Goal: Task Accomplishment & Management: Complete application form

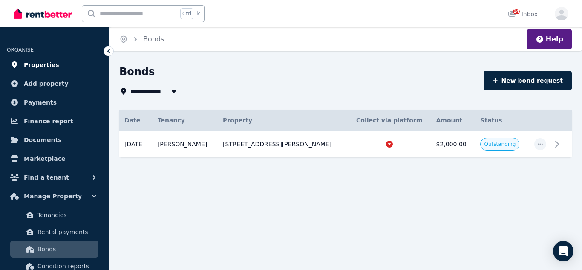
click at [40, 66] on span "Properties" at bounding box center [41, 65] width 35 height 10
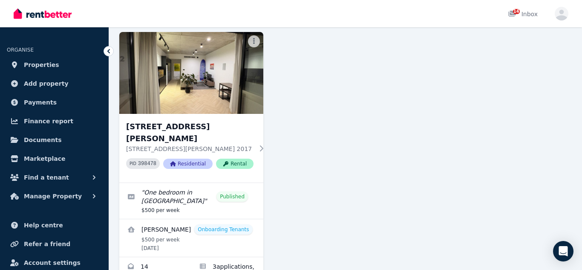
scroll to position [98, 0]
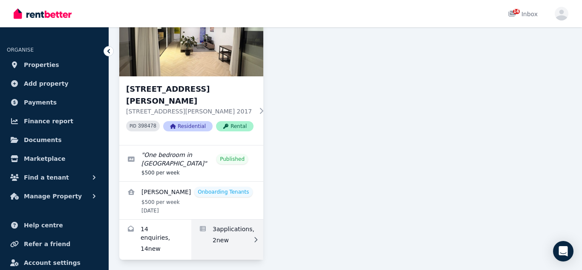
click at [204, 224] on link "Applications for 2/291 George St, Waterloo" at bounding box center [227, 239] width 72 height 40
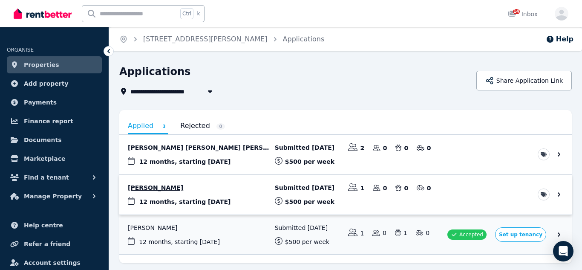
click at [192, 187] on link "View application: Muhammad Arif Rasyidi Tayib" at bounding box center [345, 195] width 452 height 40
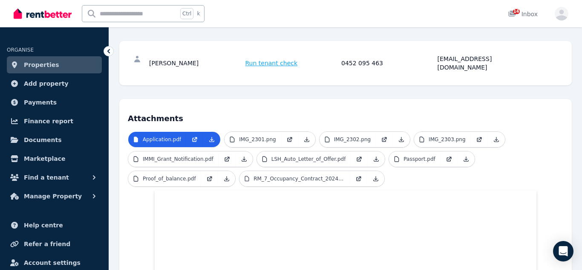
scroll to position [106, 0]
click at [66, 176] on button "Find a tenant" at bounding box center [54, 177] width 95 height 17
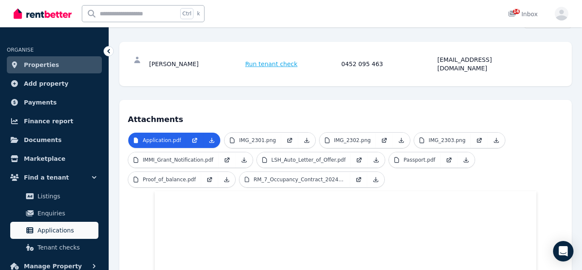
click at [60, 226] on span "Applications" at bounding box center [65, 230] width 57 height 10
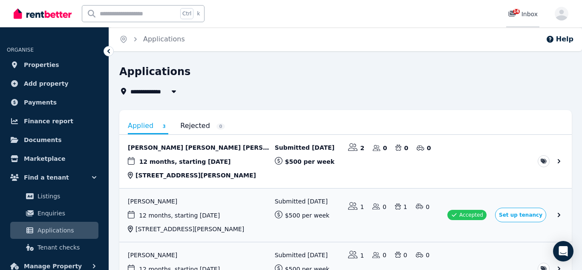
click at [513, 14] on icon at bounding box center [512, 14] width 8 height 6
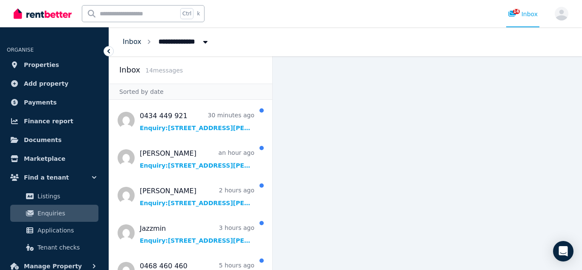
click at [132, 43] on link "Inbox" at bounding box center [132, 41] width 19 height 8
click at [46, 66] on span "Properties" at bounding box center [41, 65] width 35 height 10
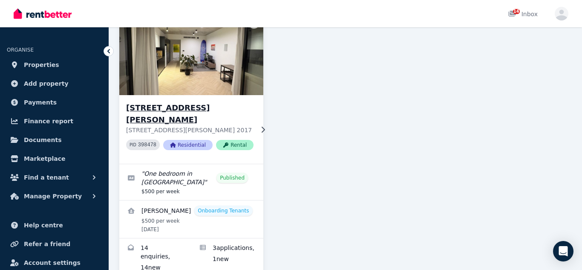
scroll to position [98, 0]
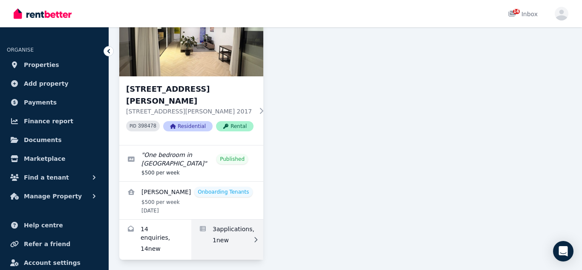
click at [226, 231] on link "Applications for 2/291 George St, Waterloo" at bounding box center [227, 239] width 72 height 40
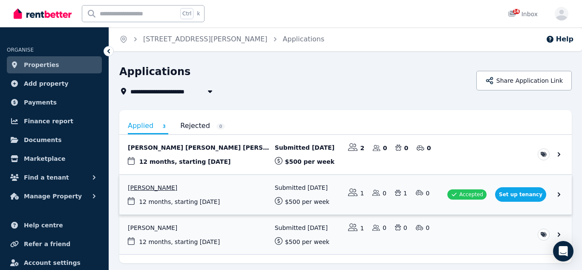
scroll to position [29, 0]
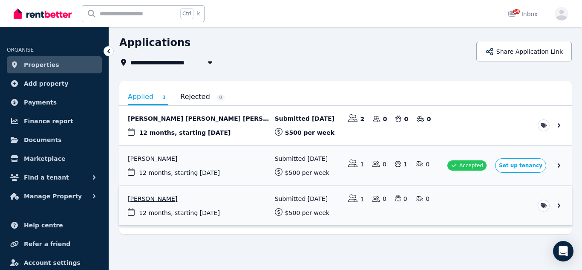
click at [192, 197] on link "View application: Muhammad Arif Rasyidi Tayib" at bounding box center [345, 206] width 452 height 40
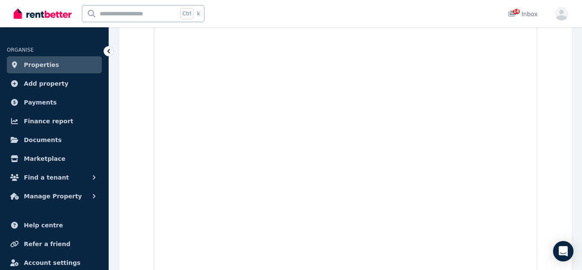
scroll to position [157, 0]
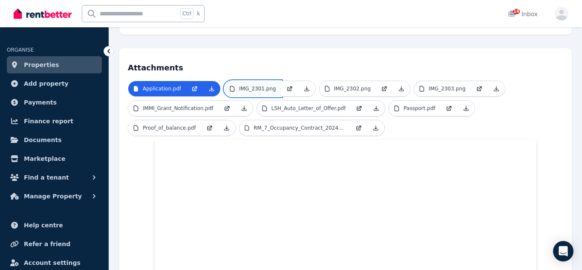
click at [263, 85] on p "IMG_2301.png" at bounding box center [257, 88] width 37 height 7
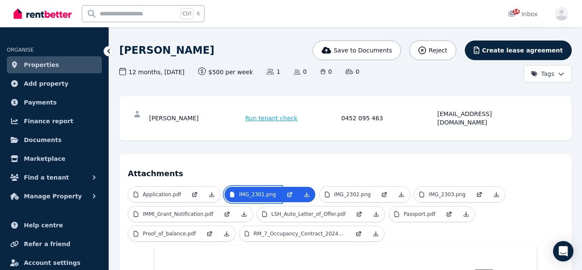
scroll to position [57, 0]
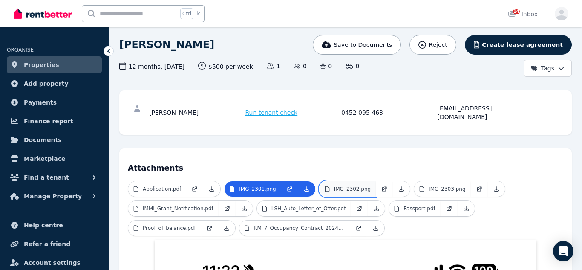
click at [336, 185] on p "IMG_2302.png" at bounding box center [352, 188] width 37 height 7
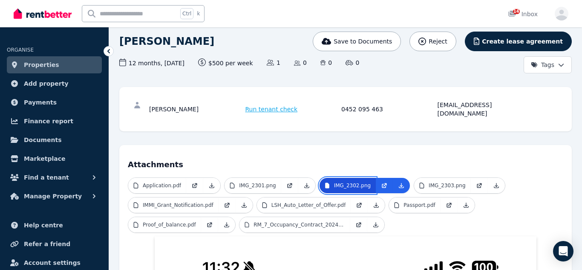
scroll to position [59, 0]
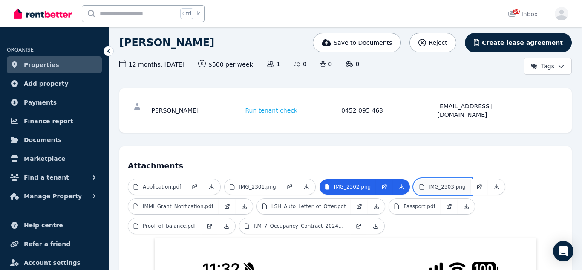
click at [440, 183] on p "IMG_2303.png" at bounding box center [446, 186] width 37 height 7
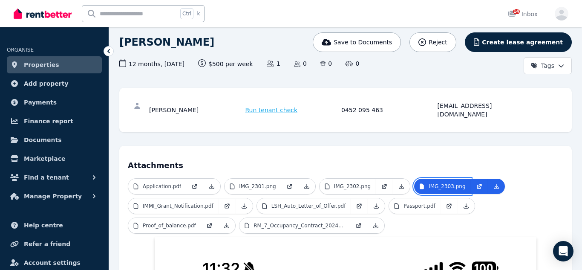
scroll to position [57, 0]
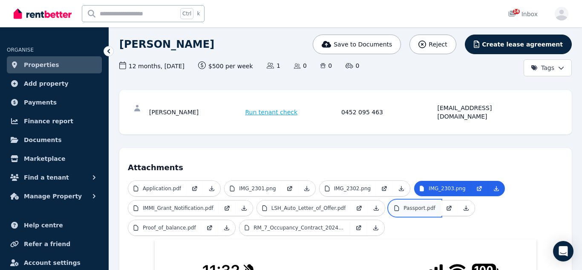
click at [402, 204] on link "Passport.pdf" at bounding box center [414, 207] width 51 height 15
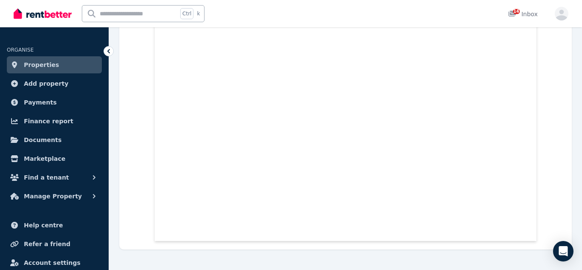
scroll to position [0, 0]
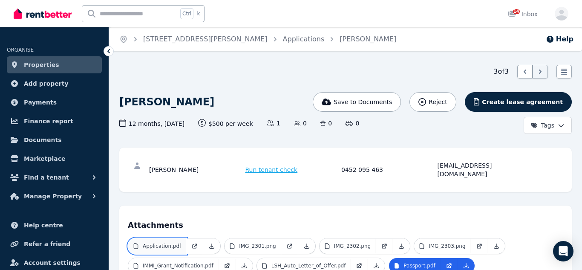
click at [157, 242] on p "Application.pdf" at bounding box center [162, 245] width 38 height 7
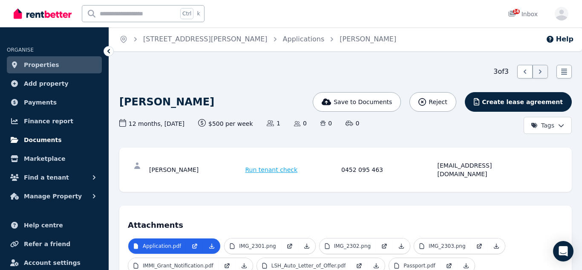
click at [52, 140] on span "Documents" at bounding box center [43, 140] width 38 height 10
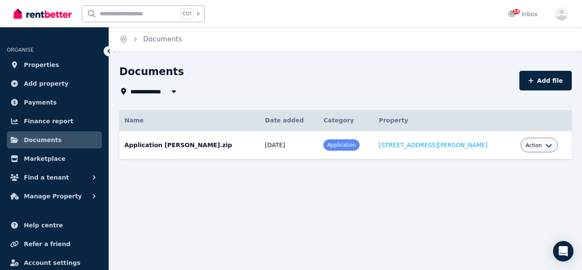
click at [545, 146] on icon "button" at bounding box center [548, 145] width 7 height 7
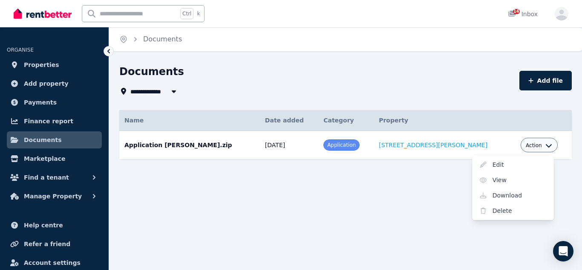
click at [482, 83] on div "**********" at bounding box center [316, 81] width 395 height 32
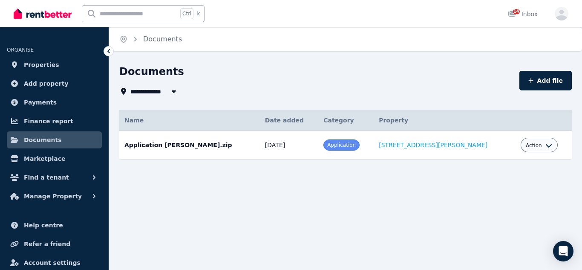
click at [482, 83] on div "**********" at bounding box center [316, 81] width 395 height 32
click at [63, 194] on span "Manage Property" at bounding box center [53, 196] width 58 height 10
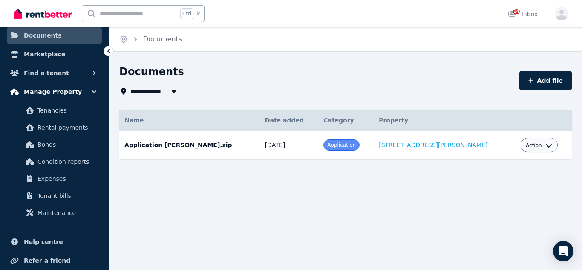
scroll to position [105, 0]
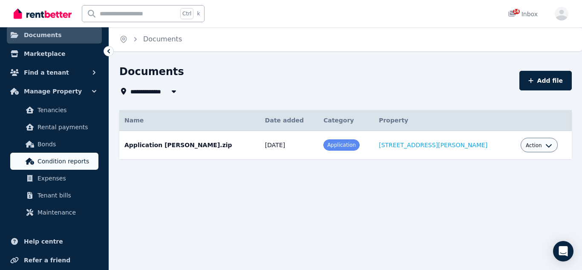
click at [78, 161] on span "Condition reports" at bounding box center [65, 161] width 57 height 10
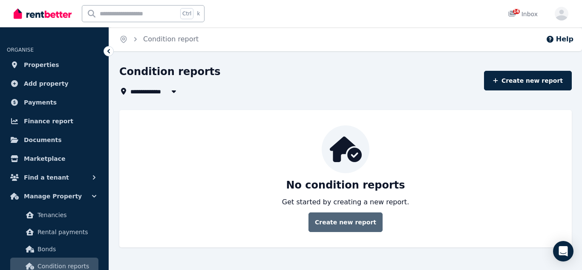
click at [342, 219] on link "Create new report" at bounding box center [345, 222] width 74 height 20
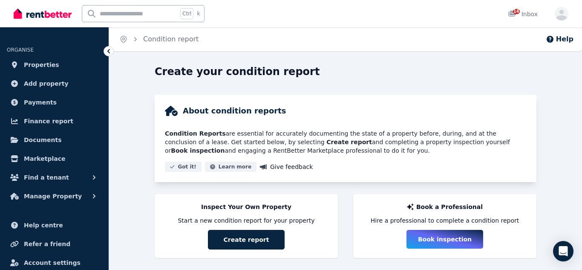
scroll to position [12, 0]
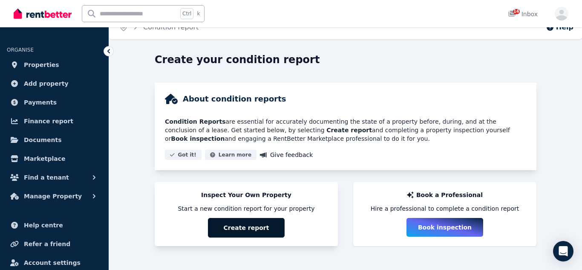
click at [254, 225] on button "Create report" at bounding box center [246, 228] width 77 height 20
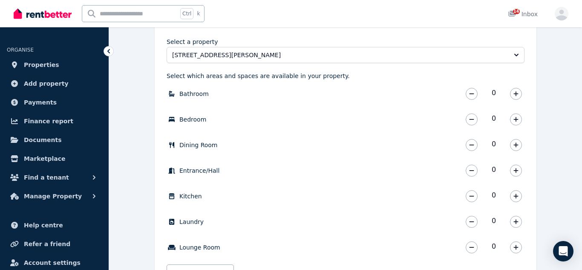
scroll to position [266, 0]
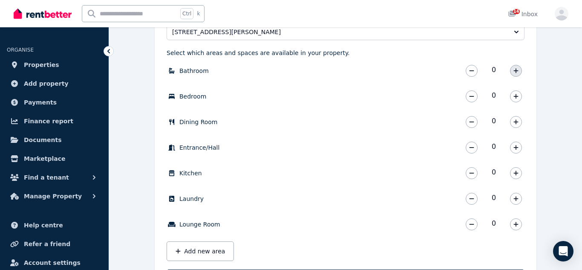
click at [516, 69] on icon "button" at bounding box center [515, 71] width 5 height 6
click at [516, 98] on icon "button" at bounding box center [515, 96] width 5 height 5
click at [516, 122] on icon "button" at bounding box center [515, 121] width 5 height 5
click at [514, 175] on icon "button" at bounding box center [515, 173] width 5 height 6
click at [515, 198] on icon "button" at bounding box center [515, 198] width 5 height 5
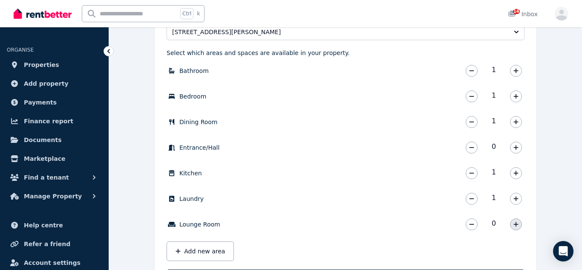
click at [516, 227] on icon "button" at bounding box center [515, 224] width 5 height 6
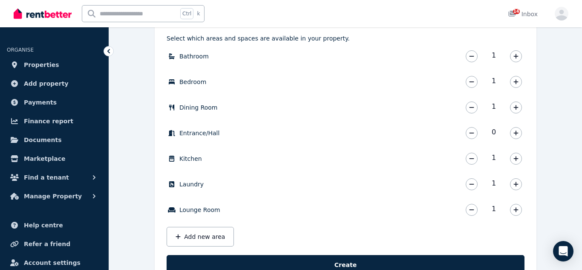
scroll to position [313, 0]
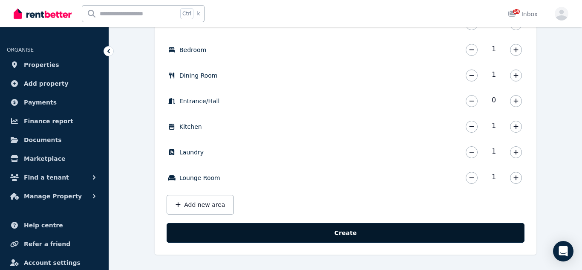
click at [351, 230] on button "Create" at bounding box center [346, 233] width 358 height 20
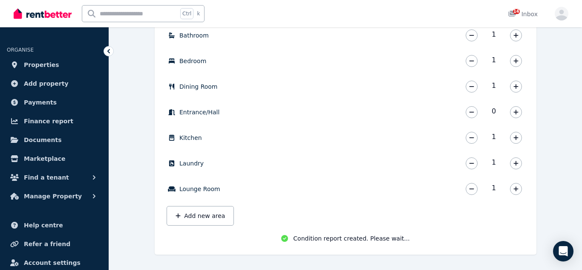
scroll to position [303, 0]
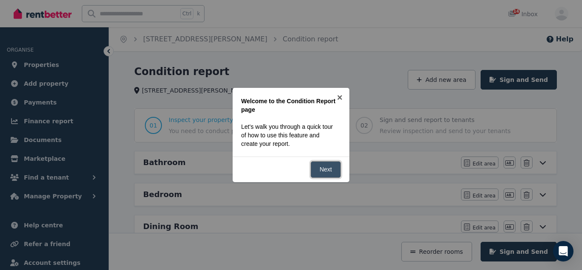
click at [323, 168] on link "Next" at bounding box center [325, 169] width 30 height 17
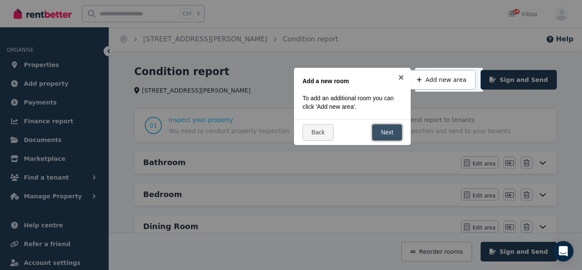
click at [382, 134] on link "Next" at bounding box center [387, 132] width 30 height 17
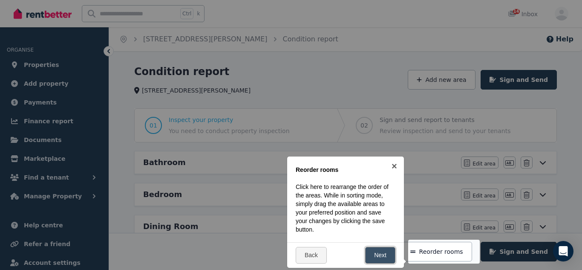
scroll to position [129, 0]
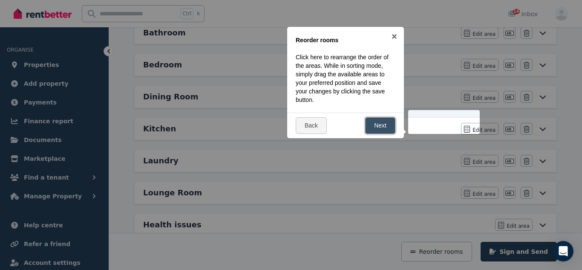
click at [379, 129] on link "Next" at bounding box center [380, 125] width 30 height 17
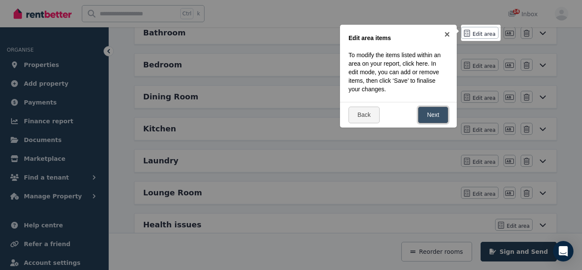
click at [434, 119] on link "Next" at bounding box center [433, 114] width 30 height 17
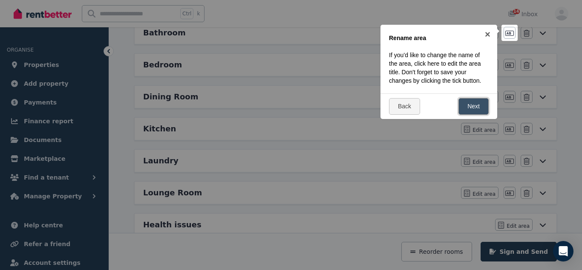
click at [476, 106] on link "Next" at bounding box center [473, 106] width 30 height 17
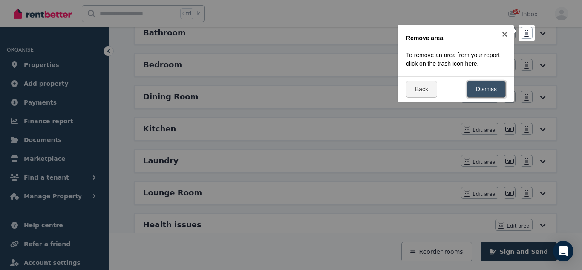
click at [481, 87] on link "Dismiss" at bounding box center [486, 89] width 39 height 17
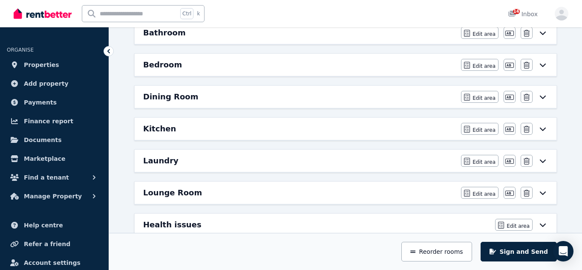
scroll to position [0, 0]
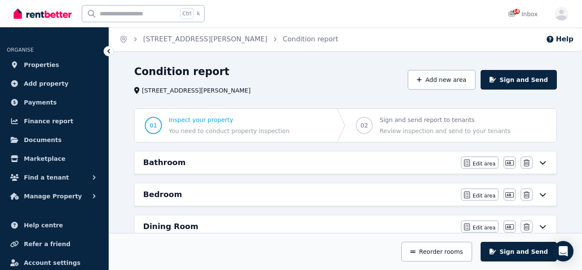
click at [543, 164] on icon at bounding box center [542, 162] width 10 height 7
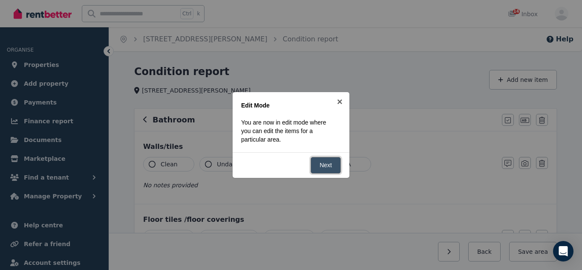
click at [322, 167] on link "Next" at bounding box center [325, 165] width 30 height 17
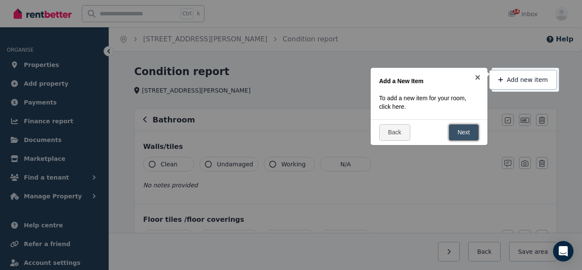
click at [469, 129] on link "Next" at bounding box center [463, 132] width 30 height 17
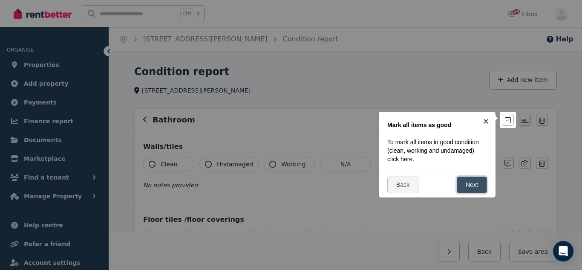
click at [474, 185] on link "Next" at bounding box center [472, 184] width 30 height 17
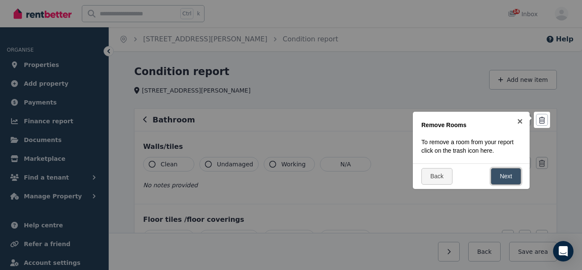
click at [497, 178] on link "Next" at bounding box center [506, 176] width 30 height 17
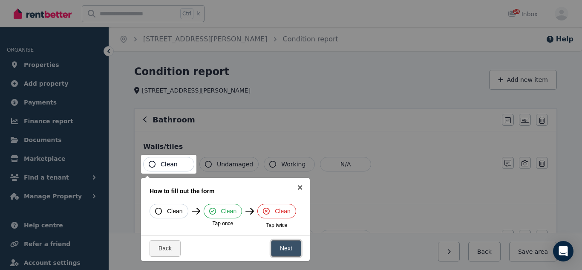
click at [284, 249] on link "Next" at bounding box center [286, 248] width 30 height 17
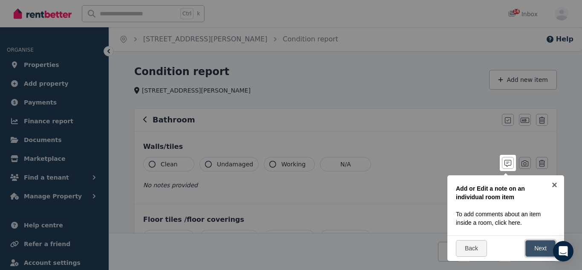
click at [537, 253] on link "Next" at bounding box center [540, 248] width 30 height 17
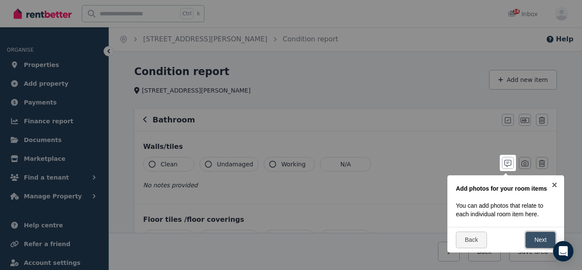
click at [542, 238] on link "Next" at bounding box center [540, 239] width 30 height 17
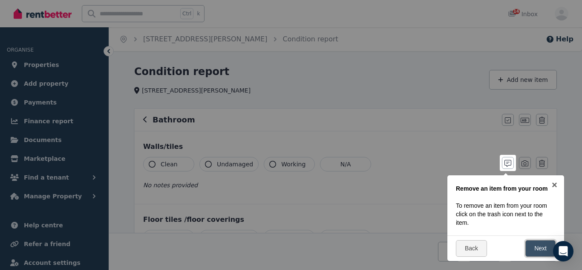
click at [532, 247] on link "Next" at bounding box center [540, 248] width 30 height 17
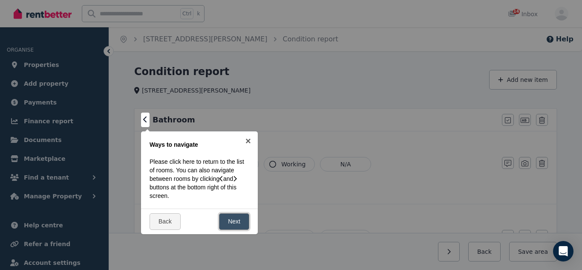
click at [234, 216] on link "Next" at bounding box center [234, 221] width 30 height 17
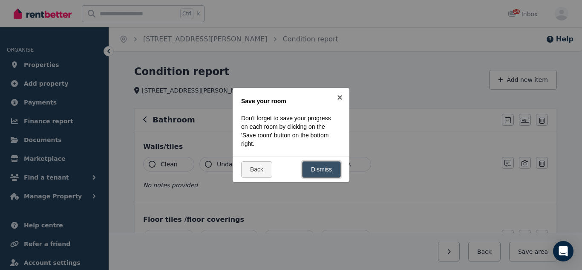
click at [319, 168] on link "Dismiss" at bounding box center [321, 169] width 39 height 17
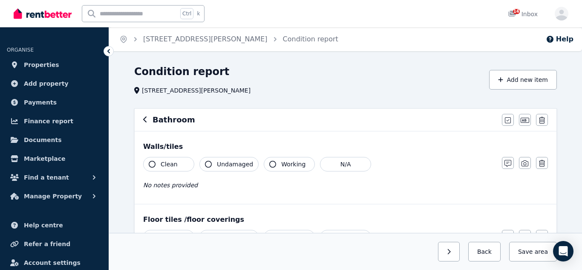
click at [151, 166] on icon "button" at bounding box center [152, 164] width 7 height 7
click at [211, 167] on button "Undamaged" at bounding box center [228, 164] width 59 height 14
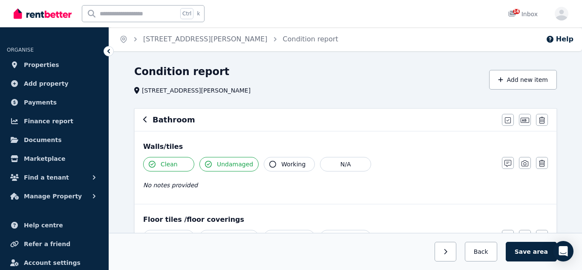
click at [211, 167] on button "Undamaged" at bounding box center [228, 164] width 59 height 14
click at [207, 165] on icon "button" at bounding box center [208, 164] width 7 height 7
click at [183, 187] on span "No notes provided" at bounding box center [170, 184] width 55 height 7
click at [508, 164] on icon "button" at bounding box center [507, 163] width 7 height 7
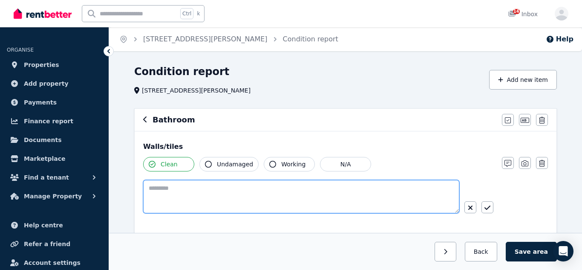
click at [188, 198] on textarea at bounding box center [301, 196] width 316 height 33
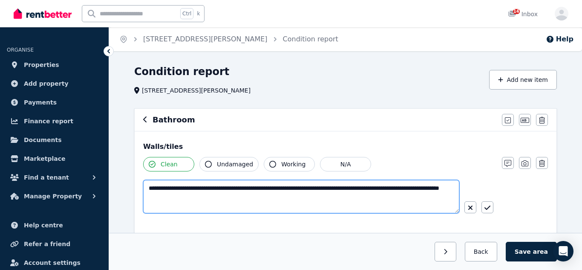
type textarea "**********"
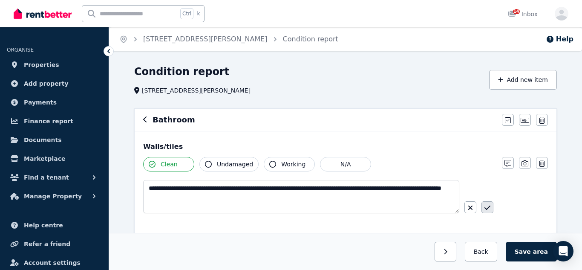
click at [488, 205] on icon "button" at bounding box center [487, 207] width 6 height 7
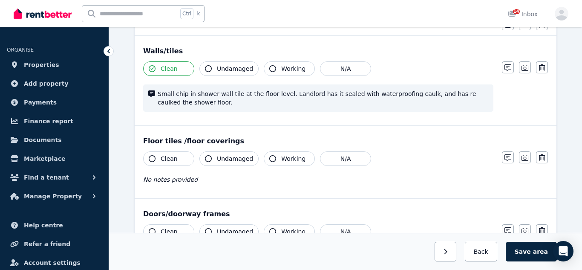
scroll to position [96, 0]
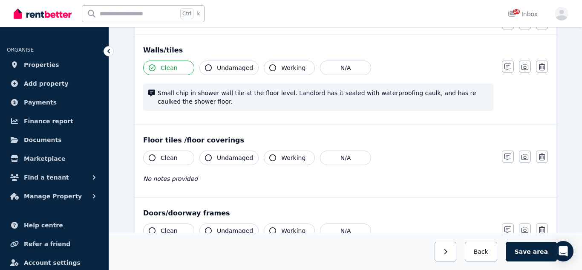
click at [153, 157] on icon "button" at bounding box center [152, 157] width 7 height 7
click at [505, 154] on icon "button" at bounding box center [507, 156] width 7 height 7
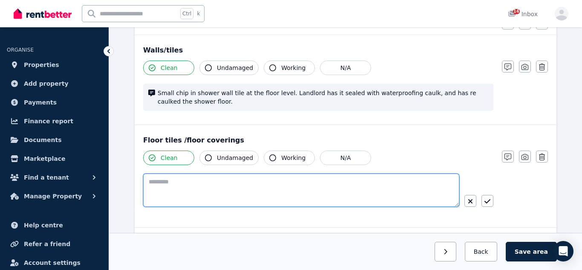
click at [283, 190] on textarea at bounding box center [301, 189] width 316 height 33
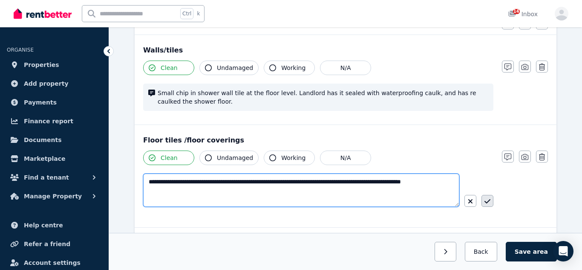
type textarea "**********"
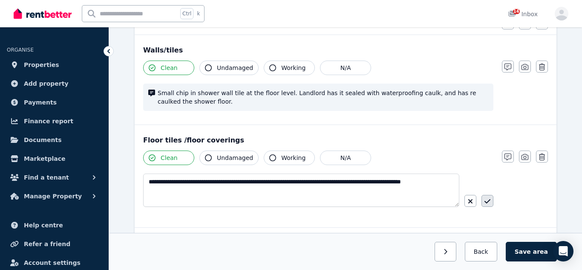
click at [489, 200] on icon "button" at bounding box center [487, 201] width 6 height 4
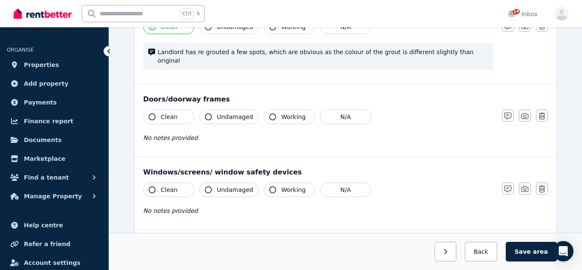
scroll to position [229, 0]
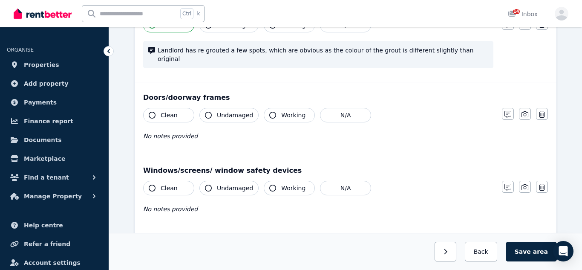
click at [152, 112] on icon "button" at bounding box center [152, 115] width 7 height 7
click at [185, 132] on span "No notes provided" at bounding box center [170, 135] width 55 height 7
click at [506, 111] on icon "button" at bounding box center [507, 114] width 7 height 7
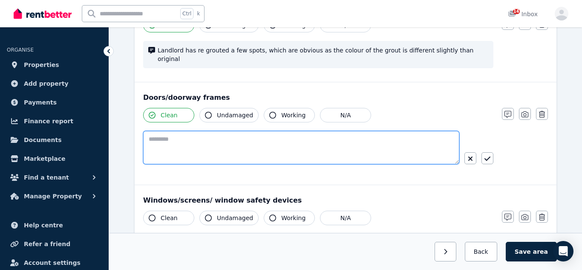
click at [411, 140] on textarea at bounding box center [301, 147] width 316 height 33
type textarea "**********"
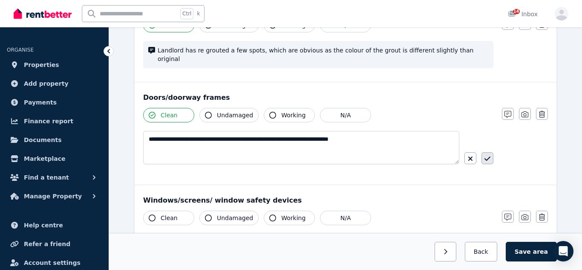
click at [487, 155] on icon "button" at bounding box center [487, 158] width 6 height 7
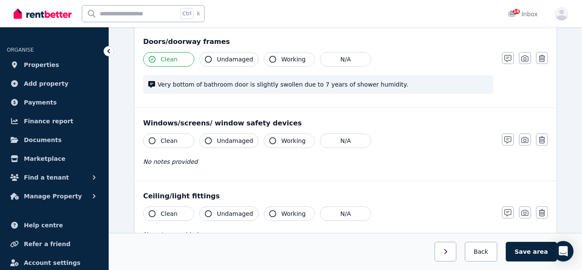
scroll to position [288, 0]
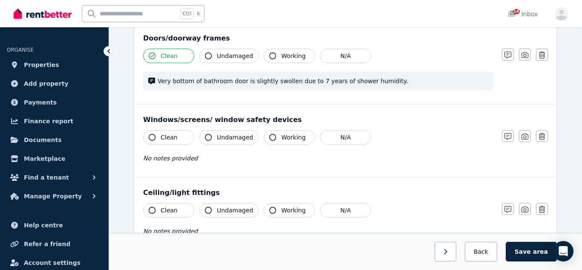
click at [155, 134] on icon "button" at bounding box center [152, 137] width 7 height 7
click at [208, 134] on icon "button" at bounding box center [208, 137] width 7 height 7
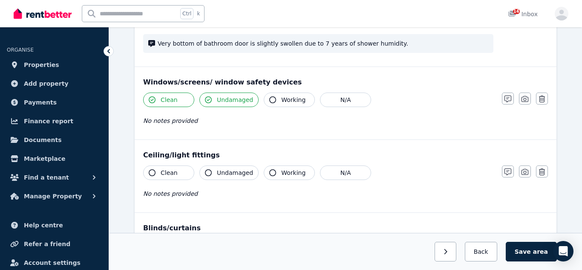
scroll to position [327, 0]
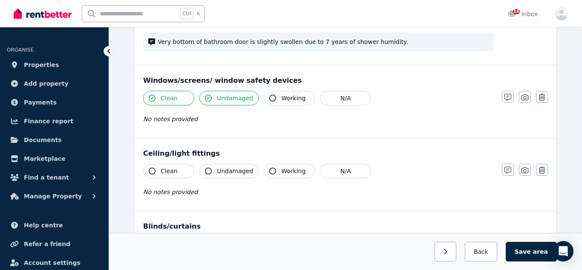
click at [152, 167] on icon "button" at bounding box center [152, 170] width 7 height 7
click at [209, 167] on icon "button" at bounding box center [208, 170] width 7 height 7
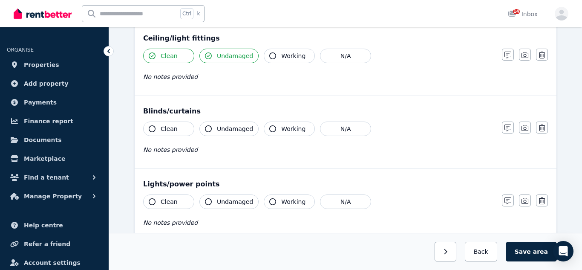
scroll to position [445, 0]
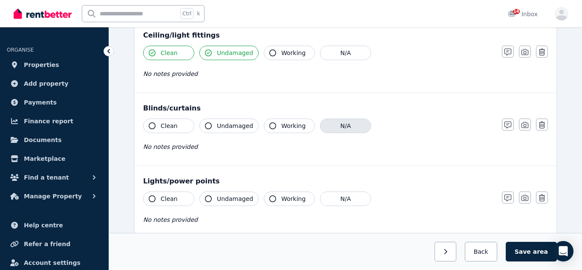
click at [340, 118] on button "N/A" at bounding box center [345, 125] width 51 height 14
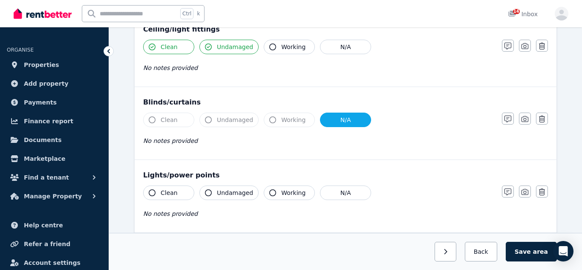
scroll to position [452, 0]
click at [151, 188] on icon "button" at bounding box center [152, 191] width 7 height 7
click at [209, 188] on icon "button" at bounding box center [208, 191] width 7 height 7
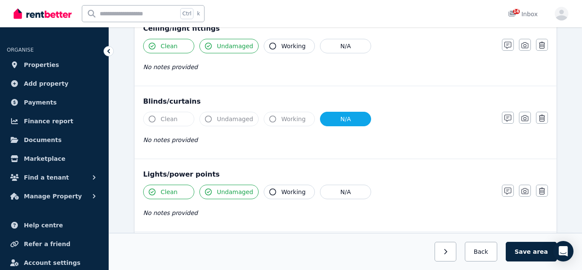
click at [271, 188] on icon "button" at bounding box center [272, 191] width 7 height 7
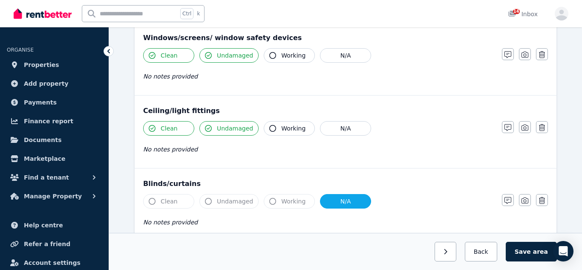
scroll to position [368, 0]
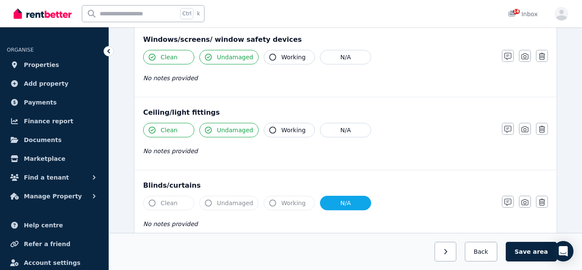
click at [269, 126] on icon "button" at bounding box center [272, 129] width 7 height 7
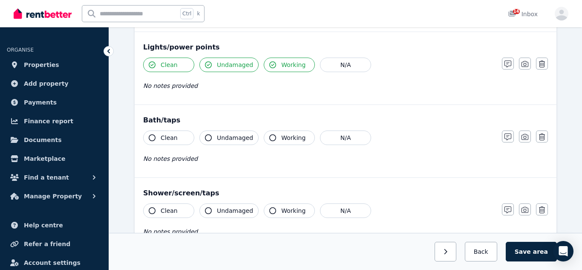
scroll to position [579, 0]
click at [152, 134] on icon "button" at bounding box center [152, 137] width 7 height 7
click at [270, 134] on icon "button" at bounding box center [272, 137] width 7 height 7
click at [184, 155] on span "No notes provided" at bounding box center [170, 158] width 55 height 7
click at [507, 133] on icon "button" at bounding box center [507, 136] width 7 height 7
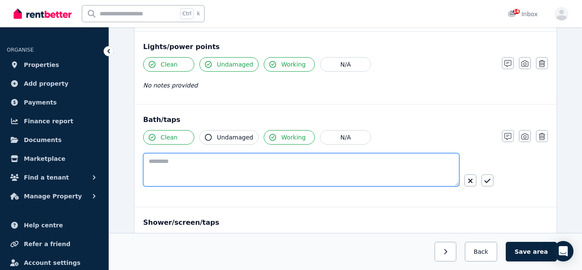
click at [432, 153] on textarea at bounding box center [301, 169] width 316 height 33
type textarea "**********"
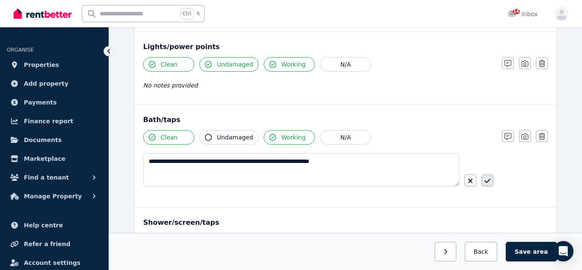
click at [485, 177] on icon "button" at bounding box center [487, 180] width 6 height 7
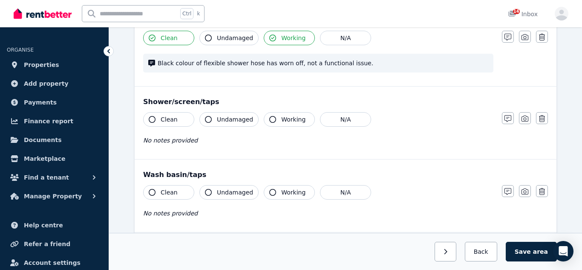
scroll to position [680, 0]
click at [153, 115] on icon "button" at bounding box center [152, 118] width 7 height 7
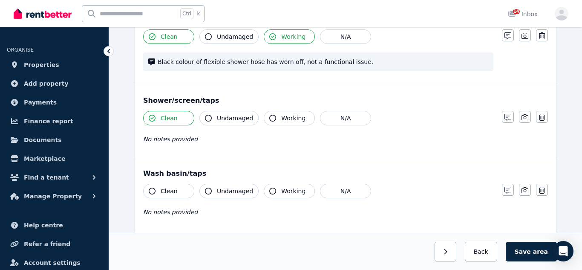
click at [152, 187] on icon "button" at bounding box center [152, 190] width 7 height 7
click at [270, 187] on icon "button" at bounding box center [272, 190] width 7 height 7
click at [508, 187] on icon "button" at bounding box center [507, 190] width 7 height 7
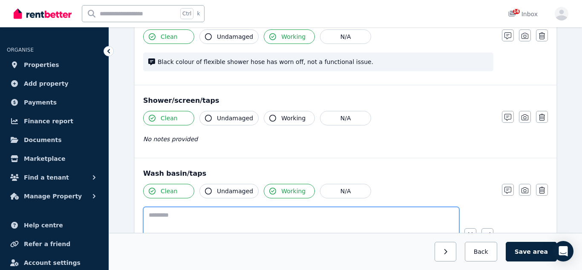
click at [243, 207] on textarea at bounding box center [301, 223] width 316 height 33
type textarea "**********"
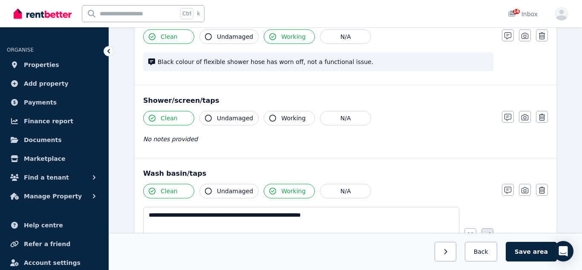
click at [488, 231] on icon "button" at bounding box center [487, 234] width 6 height 7
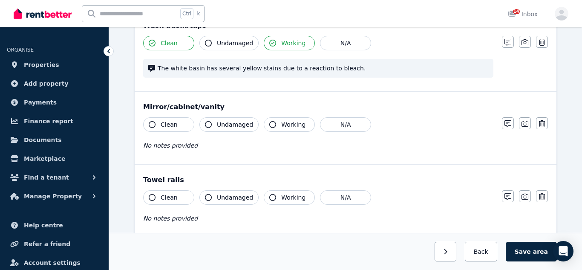
scroll to position [834, 0]
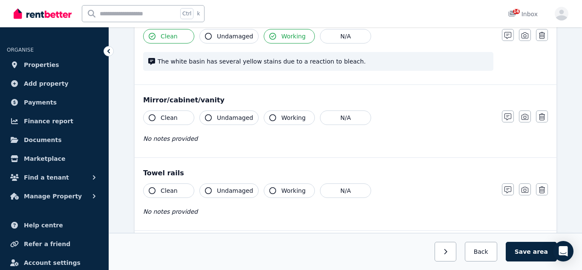
click at [155, 110] on button "Clean" at bounding box center [168, 117] width 51 height 14
click at [270, 114] on icon "button" at bounding box center [272, 117] width 7 height 7
click at [507, 113] on icon "button" at bounding box center [507, 116] width 7 height 7
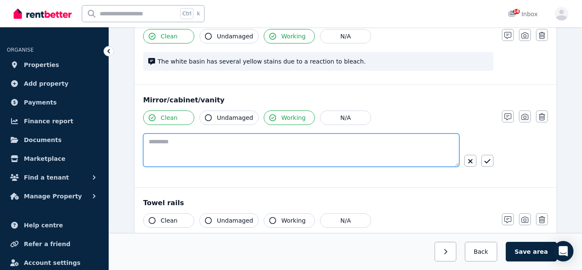
click at [215, 133] on textarea at bounding box center [301, 149] width 316 height 33
type textarea "**********"
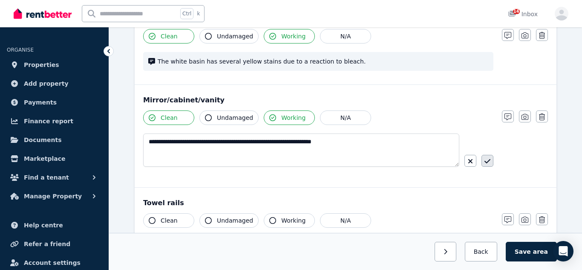
click at [486, 158] on icon "button" at bounding box center [487, 161] width 6 height 7
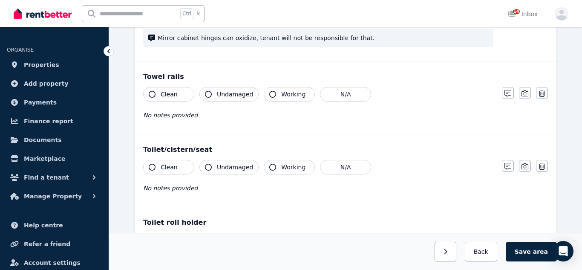
scroll to position [941, 0]
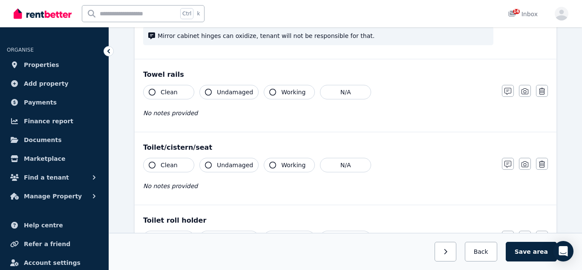
click at [148, 85] on button "Clean" at bounding box center [168, 92] width 51 height 14
click at [208, 89] on icon "button" at bounding box center [208, 92] width 7 height 7
click at [154, 161] on icon "button" at bounding box center [152, 164] width 7 height 7
click at [270, 161] on icon "button" at bounding box center [272, 164] width 7 height 7
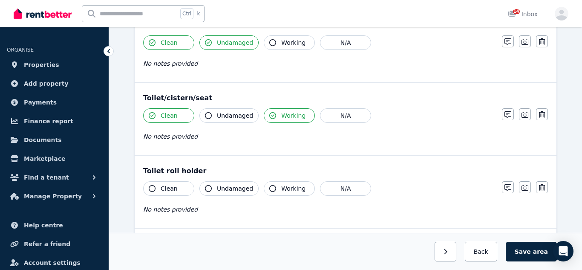
scroll to position [991, 0]
click at [210, 184] on icon "button" at bounding box center [208, 187] width 7 height 7
click at [152, 184] on icon "button" at bounding box center [152, 187] width 7 height 7
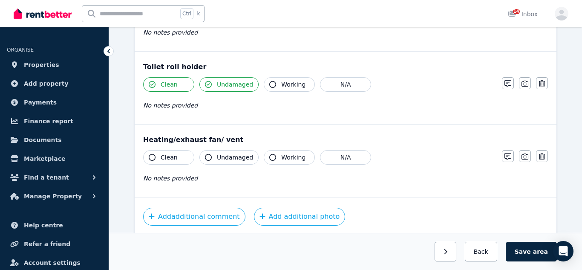
scroll to position [1096, 0]
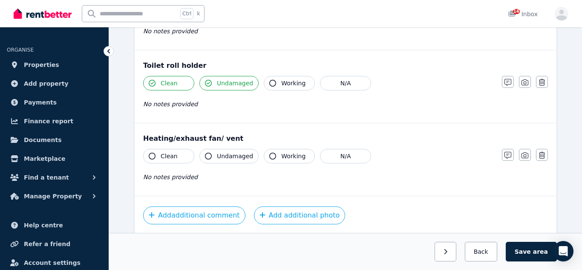
click at [154, 152] on icon "button" at bounding box center [152, 155] width 7 height 7
click at [210, 152] on icon "button" at bounding box center [208, 155] width 7 height 7
click at [275, 149] on button "Working" at bounding box center [289, 156] width 51 height 14
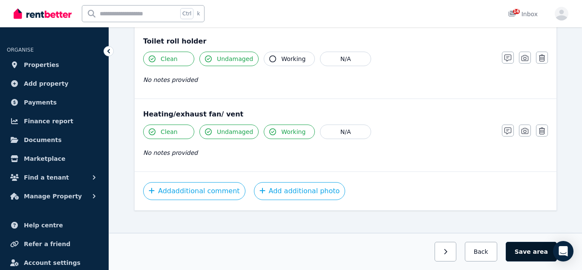
click at [527, 250] on button "Save area" at bounding box center [530, 251] width 51 height 20
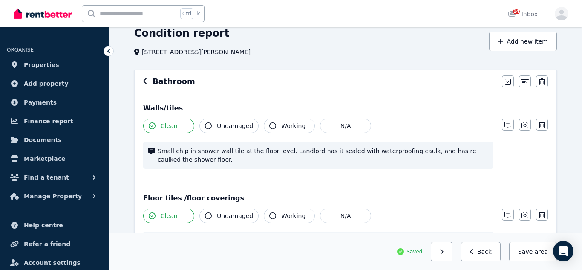
scroll to position [0, 0]
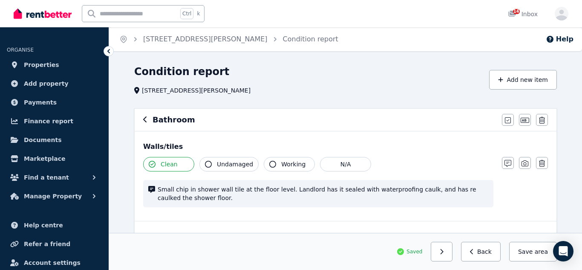
click at [144, 119] on icon "button" at bounding box center [144, 119] width 3 height 6
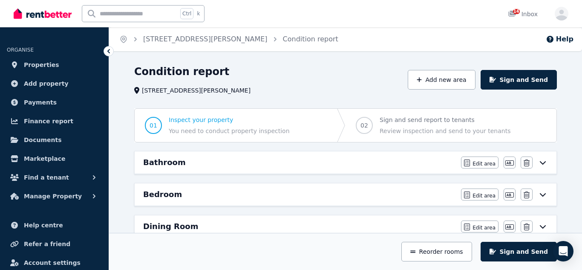
click at [542, 163] on icon at bounding box center [542, 162] width 10 height 7
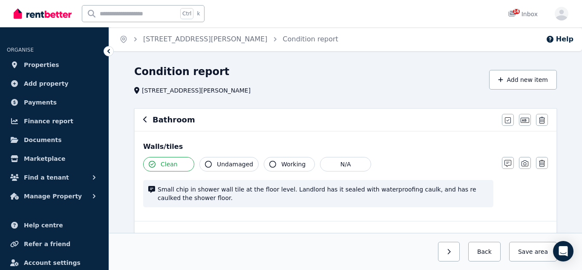
click at [146, 121] on icon "button" at bounding box center [145, 119] width 4 height 7
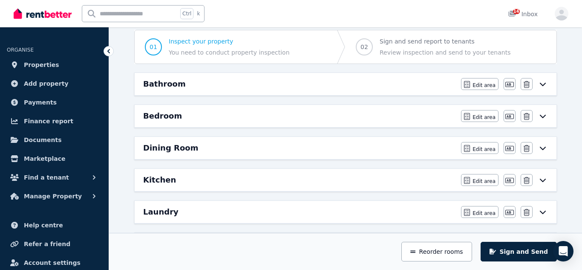
scroll to position [80, 0]
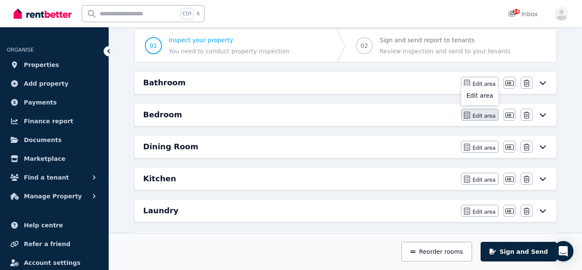
click at [484, 116] on span "Edit area" at bounding box center [483, 115] width 23 height 7
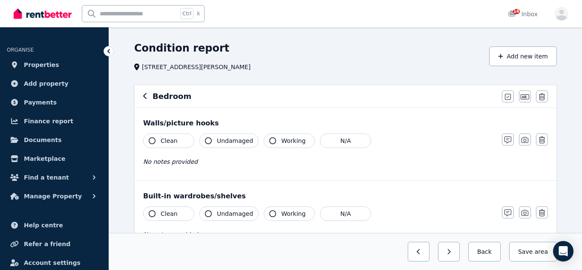
scroll to position [22, 0]
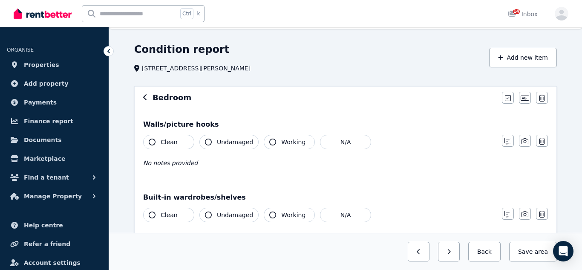
click at [152, 139] on icon "button" at bounding box center [152, 141] width 7 height 7
click at [507, 138] on icon "button" at bounding box center [507, 141] width 7 height 7
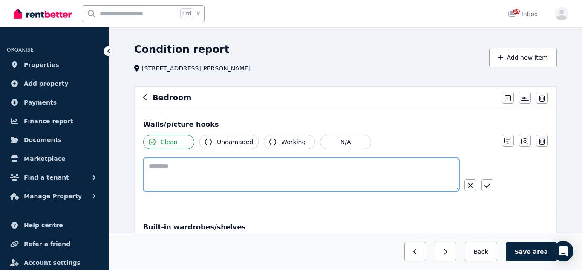
click at [184, 179] on textarea at bounding box center [301, 174] width 316 height 33
type textarea "*"
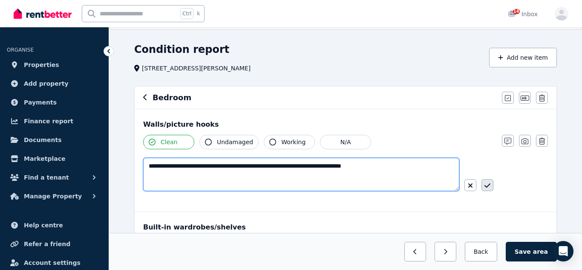
type textarea "**********"
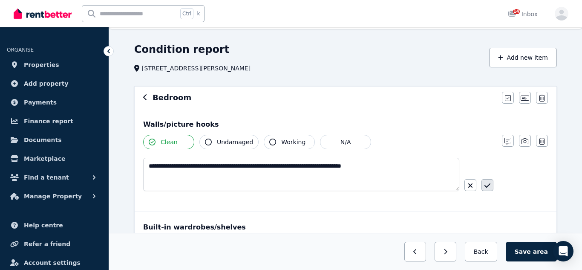
click at [485, 186] on icon "button" at bounding box center [487, 185] width 6 height 7
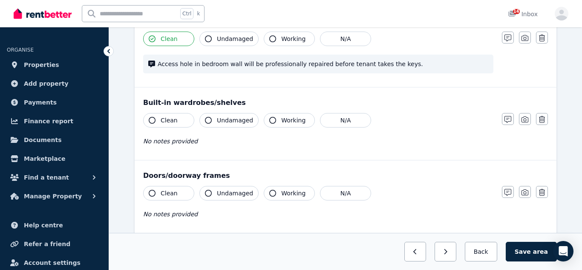
scroll to position [127, 0]
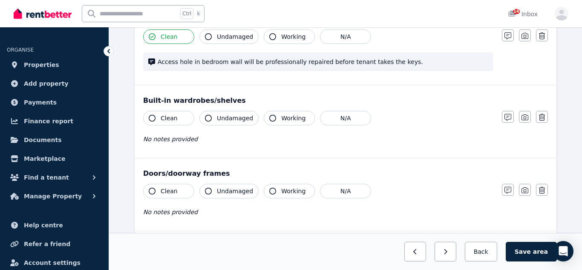
click at [157, 118] on button "Clean" at bounding box center [168, 118] width 51 height 14
click at [207, 118] on icon "button" at bounding box center [208, 118] width 7 height 7
click at [269, 117] on icon "button" at bounding box center [272, 118] width 7 height 7
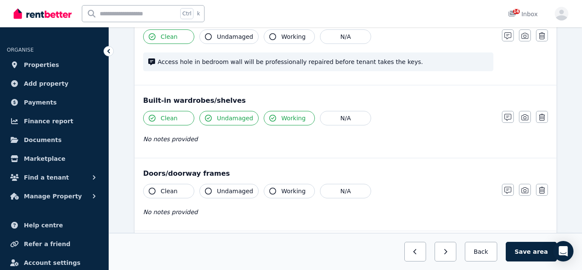
click at [152, 190] on icon "button" at bounding box center [152, 190] width 7 height 7
click at [277, 189] on button "Working" at bounding box center [289, 191] width 51 height 14
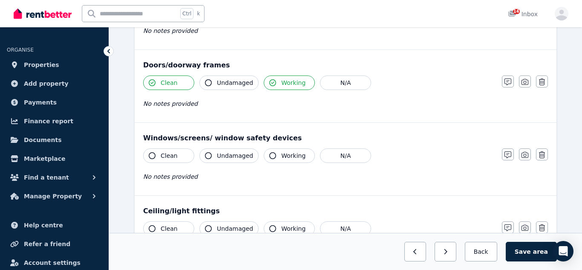
scroll to position [236, 0]
click at [207, 81] on icon "button" at bounding box center [208, 81] width 7 height 7
click at [159, 155] on button "Clean" at bounding box center [168, 154] width 51 height 14
click at [213, 154] on button "Undamaged" at bounding box center [228, 154] width 59 height 14
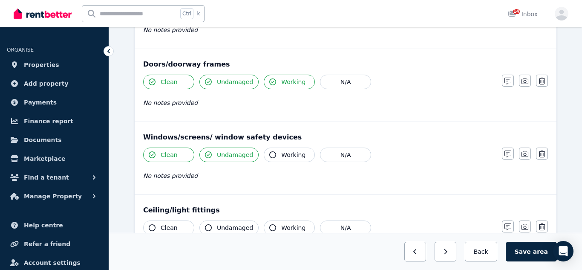
click at [287, 154] on span "Working" at bounding box center [293, 154] width 24 height 9
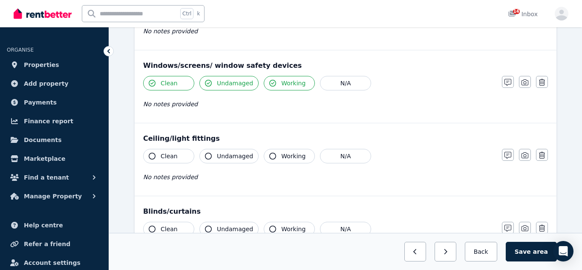
scroll to position [312, 0]
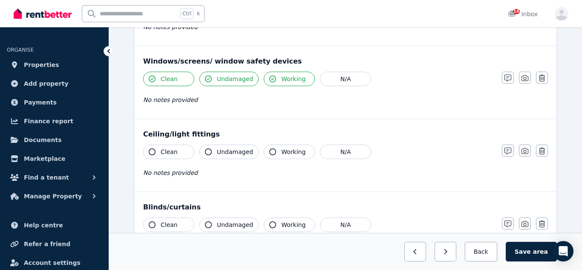
click at [158, 150] on button "Clean" at bounding box center [168, 151] width 51 height 14
click at [271, 151] on icon "button" at bounding box center [272, 151] width 7 height 7
click at [219, 149] on span "Undamaged" at bounding box center [235, 151] width 36 height 9
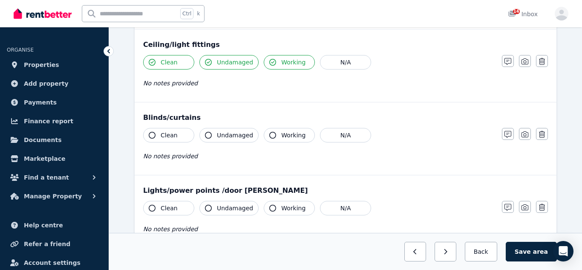
scroll to position [402, 0]
click at [156, 132] on button "Clean" at bounding box center [168, 134] width 51 height 14
click at [210, 136] on icon "button" at bounding box center [208, 134] width 7 height 7
click at [276, 135] on button "Working" at bounding box center [289, 134] width 51 height 14
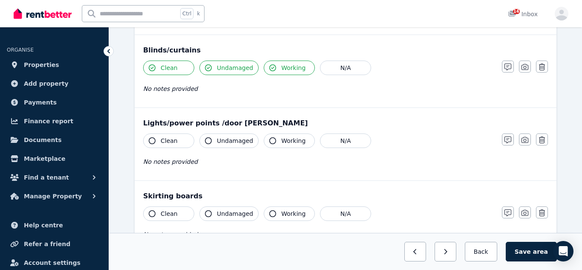
scroll to position [472, 0]
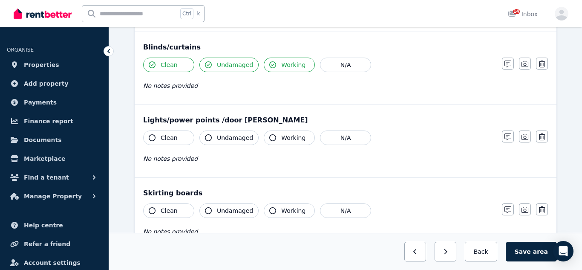
click at [162, 135] on span "Clean" at bounding box center [169, 137] width 17 height 9
click at [207, 137] on icon "button" at bounding box center [208, 137] width 7 height 7
click at [283, 137] on span "Working" at bounding box center [293, 137] width 24 height 9
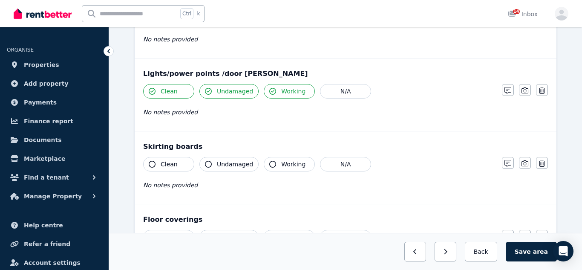
scroll to position [524, 0]
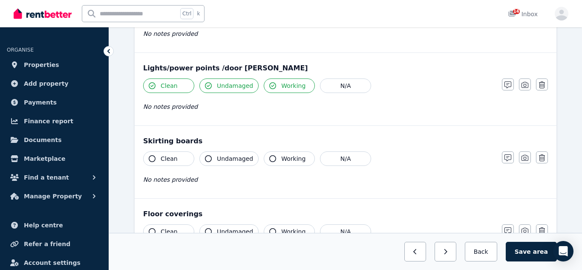
click at [158, 155] on button "Clean" at bounding box center [168, 158] width 51 height 14
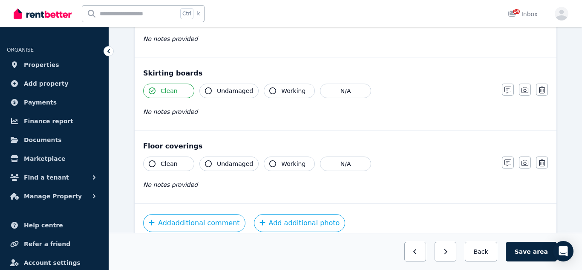
scroll to position [603, 0]
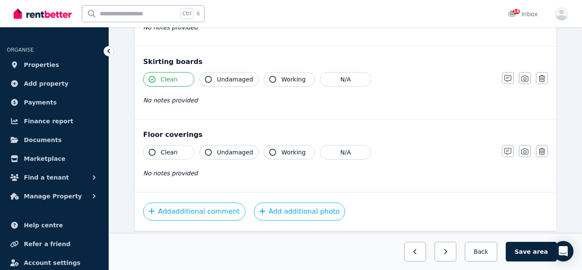
click at [171, 150] on span "Clean" at bounding box center [169, 152] width 17 height 9
click at [169, 173] on span "No notes provided" at bounding box center [170, 172] width 55 height 7
click at [511, 149] on button "button" at bounding box center [508, 151] width 12 height 12
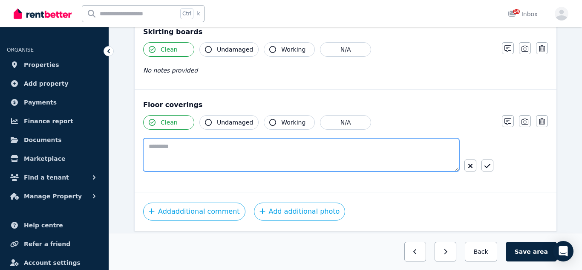
click at [439, 149] on textarea at bounding box center [301, 154] width 316 height 33
click at [435, 152] on textarea at bounding box center [301, 154] width 316 height 33
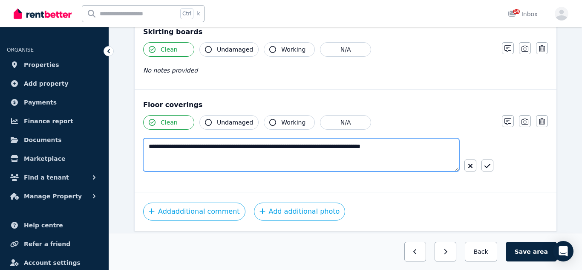
type textarea "**********"
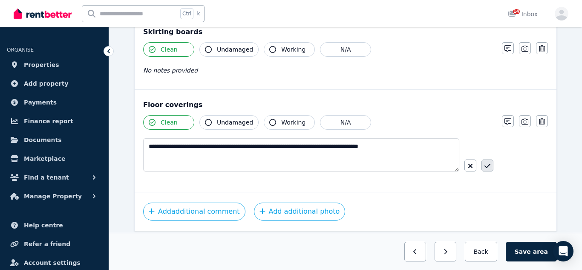
click at [487, 162] on icon "button" at bounding box center [487, 165] width 6 height 7
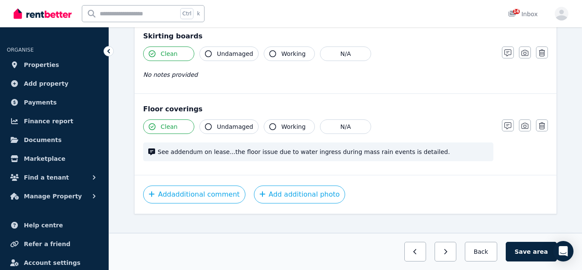
scroll to position [640, 0]
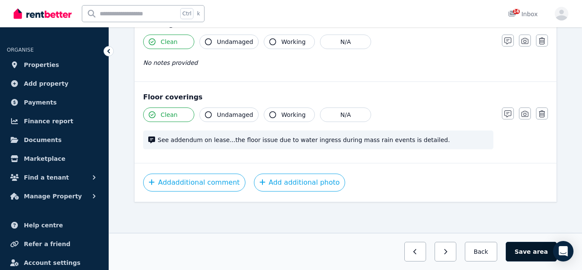
click at [524, 256] on button "Save area" at bounding box center [530, 251] width 51 height 20
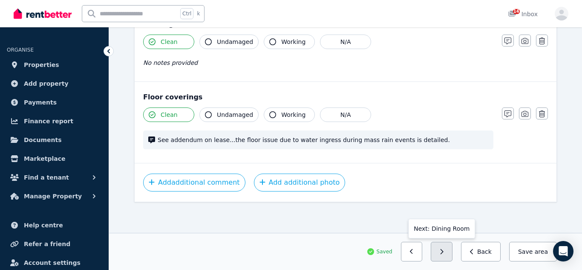
click at [450, 251] on button "button" at bounding box center [442, 251] width 22 height 20
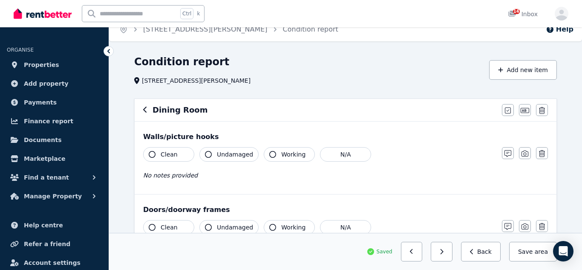
scroll to position [0, 0]
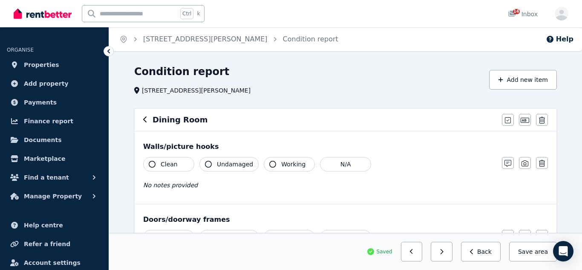
click at [154, 167] on button "Clean" at bounding box center [168, 164] width 51 height 14
click at [216, 164] on button "Undamaged" at bounding box center [228, 164] width 59 height 14
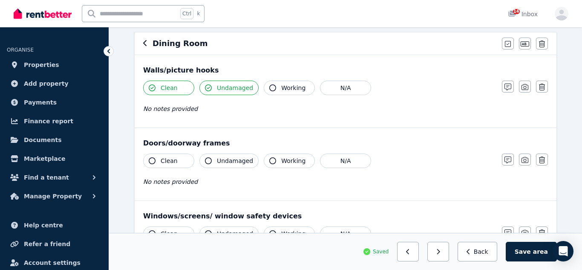
scroll to position [82, 0]
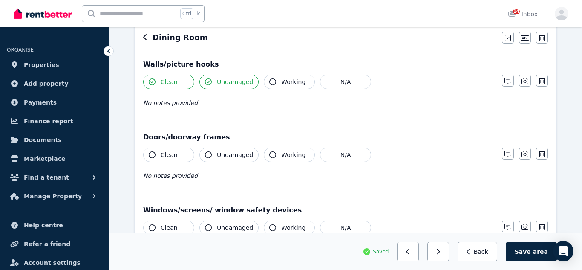
click at [155, 154] on icon "button" at bounding box center [152, 154] width 7 height 7
click at [224, 154] on span "Undamaged" at bounding box center [235, 154] width 36 height 9
click at [275, 158] on button "Working" at bounding box center [289, 154] width 51 height 14
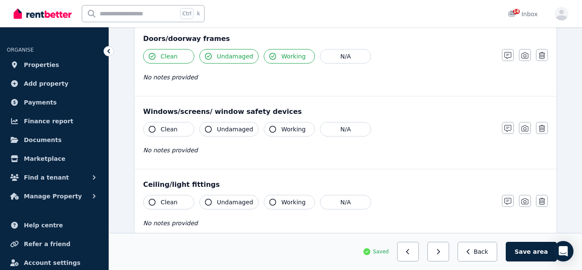
scroll to position [189, 0]
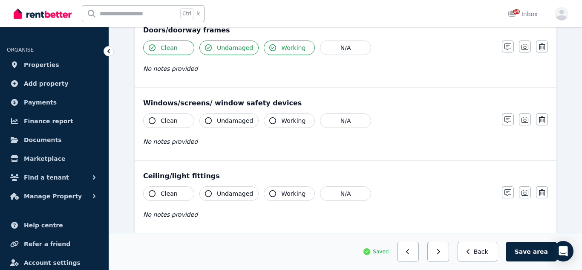
click at [158, 120] on button "Clean" at bounding box center [168, 120] width 51 height 14
click at [227, 122] on span "Undamaged" at bounding box center [235, 120] width 36 height 9
click at [276, 123] on button "Working" at bounding box center [289, 120] width 51 height 14
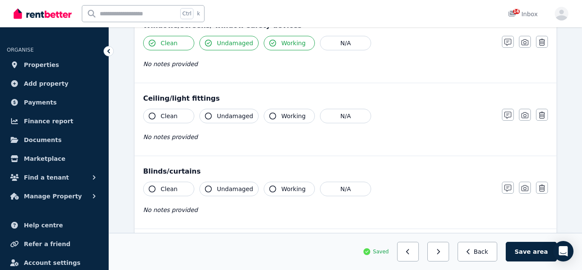
scroll to position [270, 0]
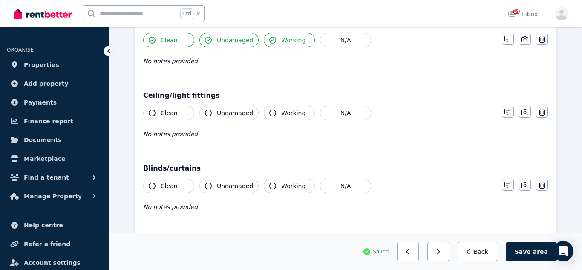
click at [154, 107] on button "Clean" at bounding box center [168, 113] width 51 height 14
click at [231, 116] on span "Undamaged" at bounding box center [235, 113] width 36 height 9
click at [282, 111] on span "Working" at bounding box center [293, 113] width 24 height 9
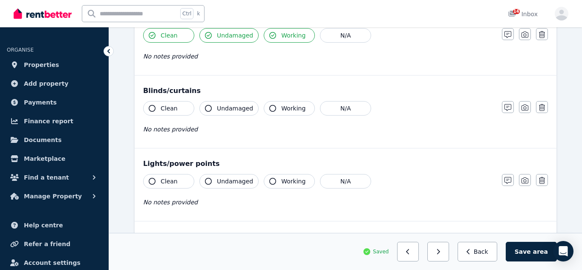
scroll to position [348, 0]
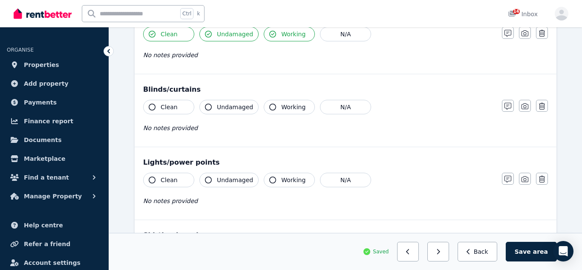
click at [182, 111] on button "Clean" at bounding box center [168, 107] width 51 height 14
click at [218, 108] on span "Undamaged" at bounding box center [235, 107] width 36 height 9
click at [285, 109] on span "Working" at bounding box center [293, 107] width 24 height 9
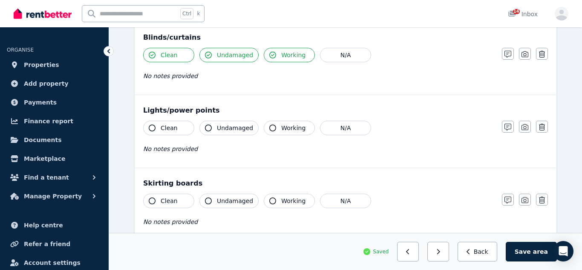
scroll to position [401, 0]
click at [172, 130] on span "Clean" at bounding box center [169, 127] width 17 height 9
click at [224, 128] on span "Undamaged" at bounding box center [235, 127] width 36 height 9
click at [290, 131] on span "Working" at bounding box center [293, 127] width 24 height 9
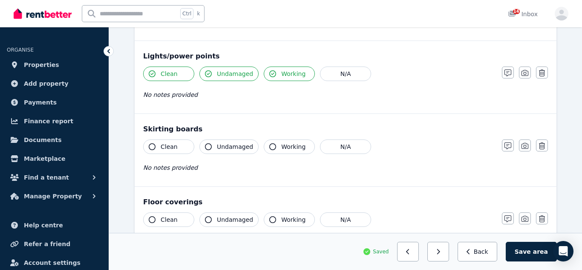
scroll to position [455, 0]
click at [178, 152] on button "Clean" at bounding box center [168, 145] width 51 height 14
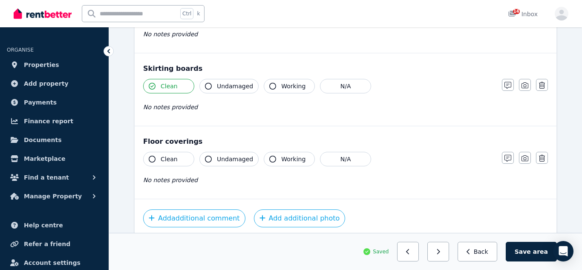
scroll to position [517, 0]
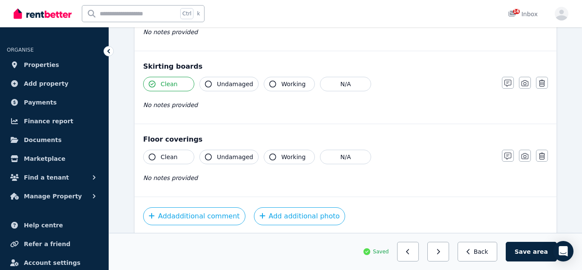
click at [172, 159] on span "Clean" at bounding box center [169, 156] width 17 height 9
click at [238, 153] on span "Undamaged" at bounding box center [235, 156] width 36 height 9
click at [266, 159] on button "Working" at bounding box center [289, 156] width 51 height 14
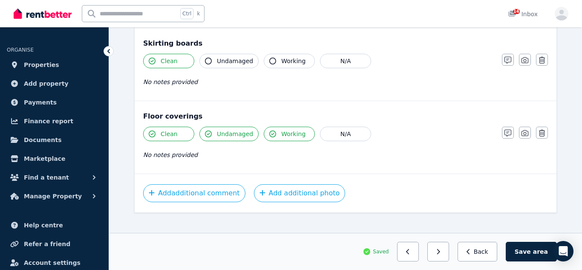
scroll to position [542, 0]
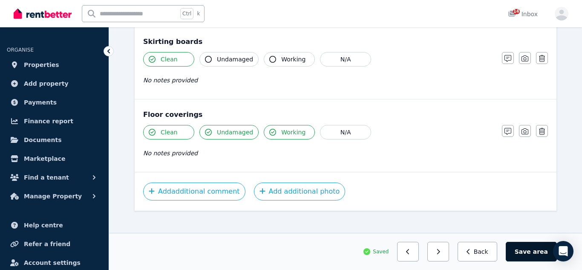
click at [530, 246] on button "Save area" at bounding box center [530, 251] width 51 height 20
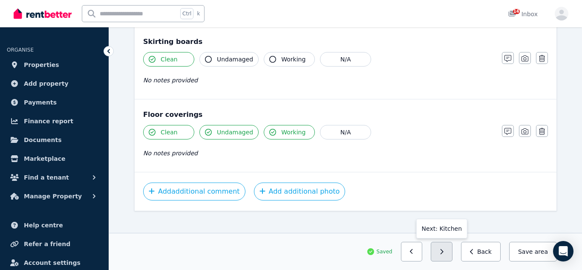
click at [442, 256] on button "button" at bounding box center [442, 251] width 22 height 20
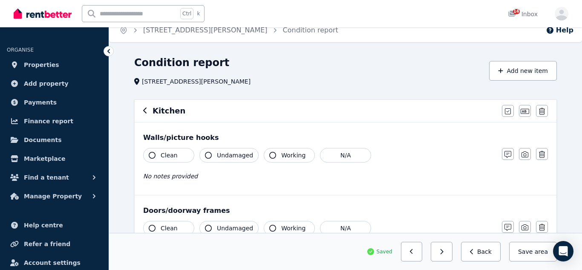
scroll to position [0, 0]
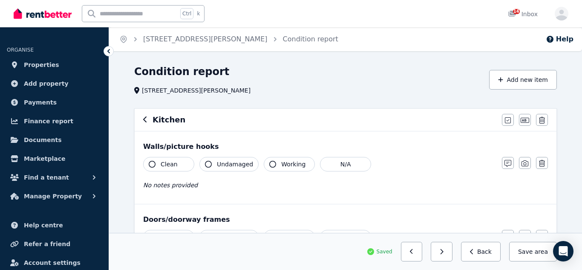
click at [166, 164] on span "Clean" at bounding box center [169, 164] width 17 height 9
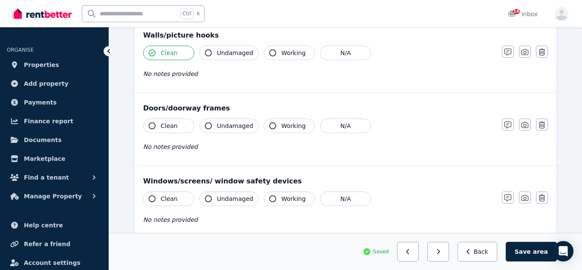
scroll to position [116, 0]
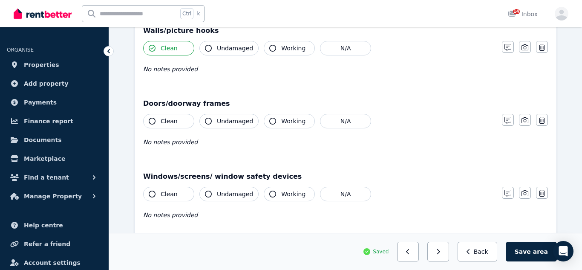
click at [167, 120] on span "Clean" at bounding box center [169, 121] width 17 height 9
click at [235, 119] on span "Undamaged" at bounding box center [235, 121] width 36 height 9
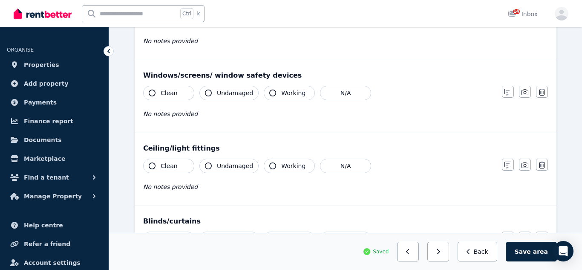
scroll to position [219, 0]
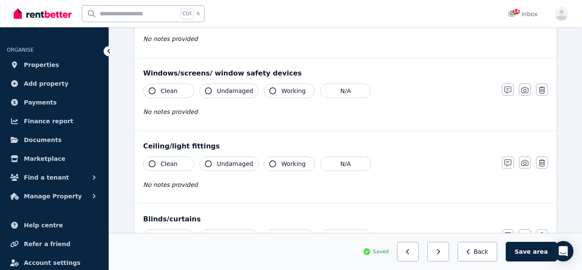
click at [166, 93] on span "Clean" at bounding box center [169, 90] width 17 height 9
click at [218, 97] on button "Undamaged" at bounding box center [228, 90] width 59 height 14
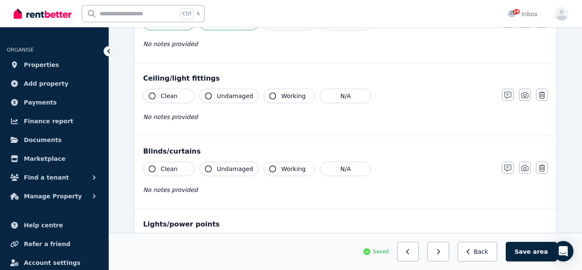
scroll to position [287, 0]
click at [176, 98] on span "Clean" at bounding box center [169, 95] width 17 height 9
click at [238, 95] on span "Undamaged" at bounding box center [235, 95] width 36 height 9
click at [286, 96] on span "Working" at bounding box center [293, 95] width 24 height 9
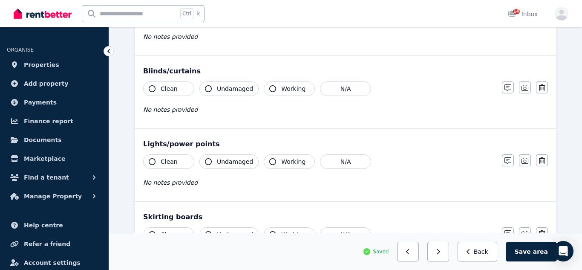
scroll to position [379, 0]
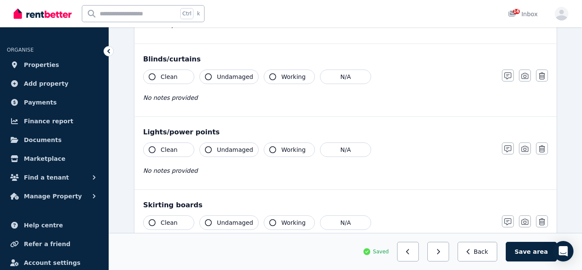
click at [164, 73] on span "Clean" at bounding box center [169, 76] width 17 height 9
click at [224, 78] on span "Undamaged" at bounding box center [235, 76] width 36 height 9
click at [277, 75] on button "Working" at bounding box center [289, 76] width 51 height 14
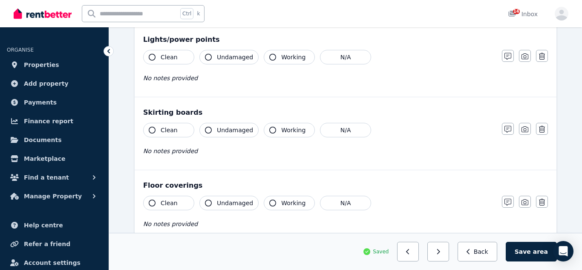
scroll to position [471, 0]
click at [171, 60] on span "Clean" at bounding box center [169, 56] width 17 height 9
click at [221, 58] on span "Undamaged" at bounding box center [235, 56] width 36 height 9
click at [275, 57] on button "Working" at bounding box center [289, 56] width 51 height 14
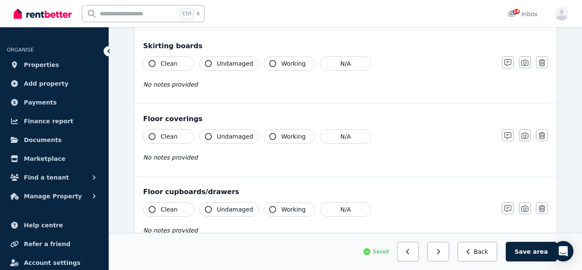
scroll to position [538, 0]
click at [168, 59] on span "Clean" at bounding box center [169, 63] width 17 height 9
click at [178, 130] on button "Clean" at bounding box center [168, 136] width 51 height 14
click at [214, 137] on button "Undamaged" at bounding box center [228, 136] width 59 height 14
click at [269, 135] on icon "button" at bounding box center [272, 135] width 7 height 7
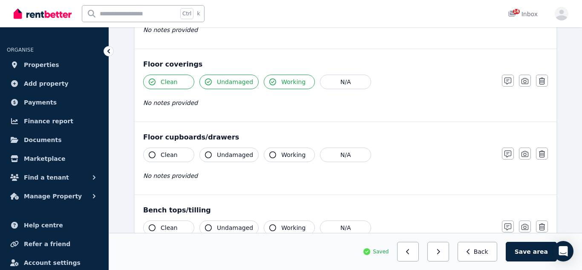
scroll to position [592, 0]
click at [164, 151] on span "Clean" at bounding box center [169, 154] width 17 height 9
click at [219, 157] on span "Undamaged" at bounding box center [235, 154] width 36 height 9
click at [286, 154] on span "Working" at bounding box center [293, 154] width 24 height 9
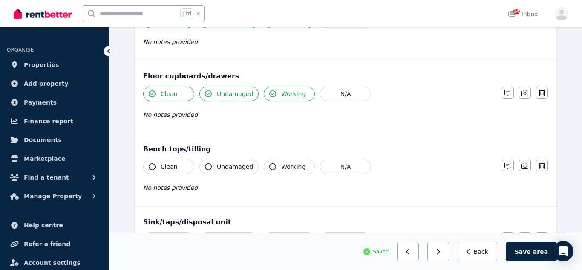
scroll to position [658, 0]
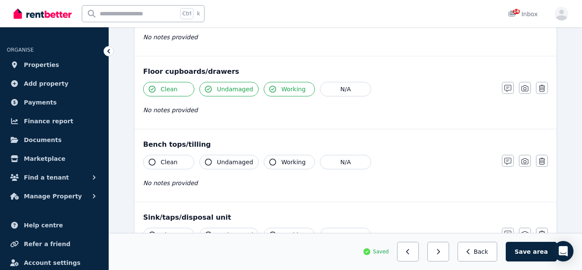
click at [163, 161] on span "Clean" at bounding box center [169, 162] width 17 height 9
click at [218, 161] on span "Undamaged" at bounding box center [235, 162] width 36 height 9
click at [281, 162] on span "Working" at bounding box center [293, 162] width 24 height 9
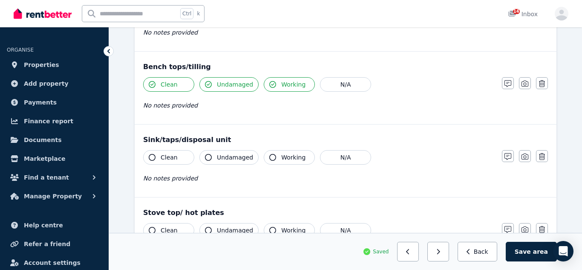
scroll to position [736, 0]
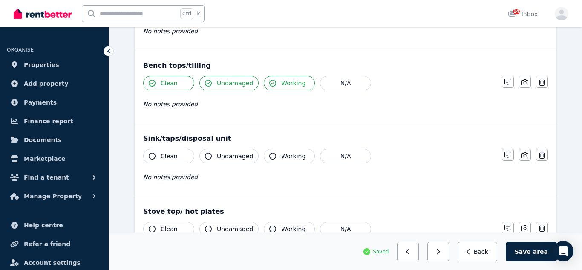
click at [167, 156] on span "Clean" at bounding box center [169, 156] width 17 height 9
click at [228, 159] on span "Undamaged" at bounding box center [235, 156] width 36 height 9
click at [287, 160] on span "Working" at bounding box center [293, 156] width 24 height 9
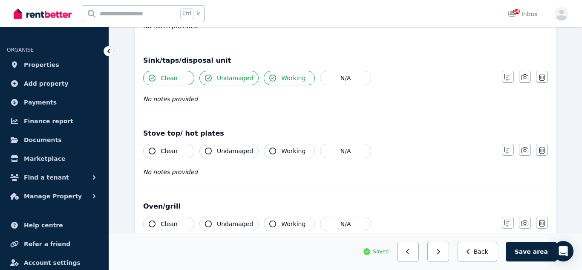
scroll to position [818, 0]
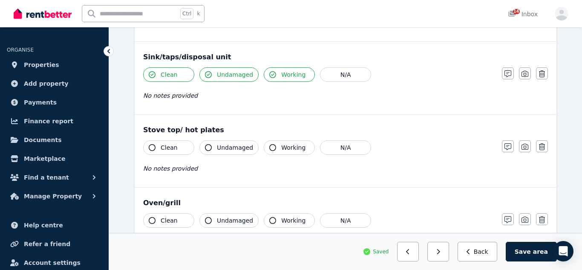
click at [167, 146] on span "Clean" at bounding box center [169, 147] width 17 height 9
click at [231, 145] on span "Undamaged" at bounding box center [235, 147] width 36 height 9
click at [273, 149] on button "Working" at bounding box center [289, 147] width 51 height 14
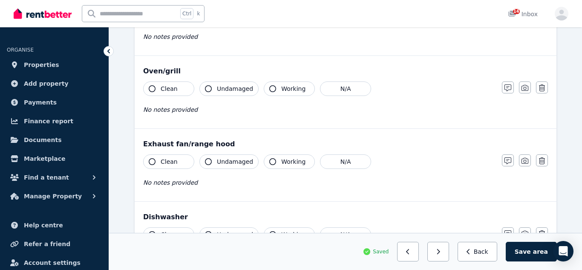
scroll to position [953, 0]
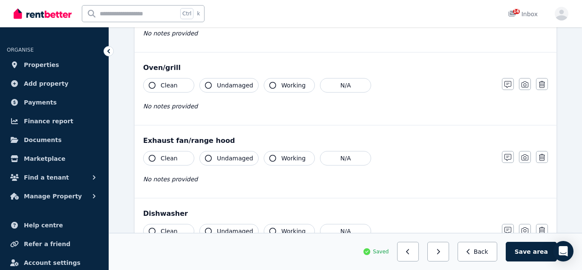
click at [170, 92] on button "Clean" at bounding box center [168, 85] width 51 height 14
click at [235, 84] on span "Undamaged" at bounding box center [235, 85] width 36 height 9
click at [274, 88] on button "Working" at bounding box center [289, 85] width 51 height 14
click at [172, 153] on button "Clean" at bounding box center [168, 158] width 51 height 14
click at [238, 159] on span "Undamaged" at bounding box center [235, 158] width 36 height 9
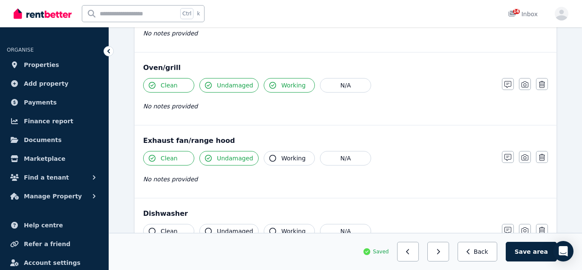
click at [283, 161] on span "Working" at bounding box center [293, 158] width 24 height 9
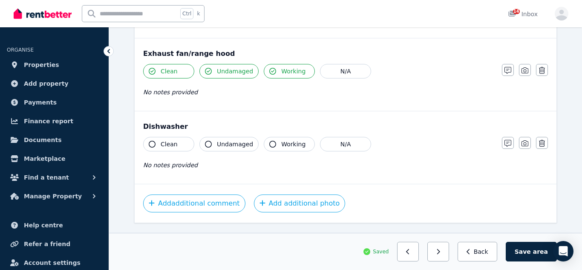
scroll to position [1041, 0]
click at [175, 149] on button "Clean" at bounding box center [168, 142] width 51 height 14
click at [228, 146] on span "Undamaged" at bounding box center [235, 142] width 36 height 9
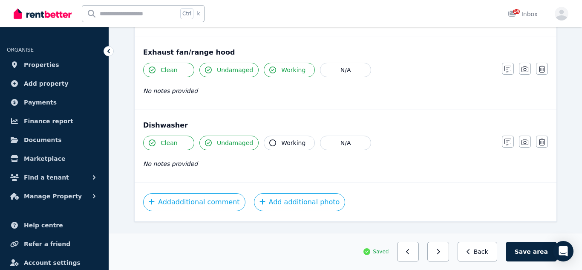
click at [285, 145] on span "Working" at bounding box center [293, 142] width 24 height 9
click at [533, 247] on button "Save area" at bounding box center [530, 251] width 51 height 20
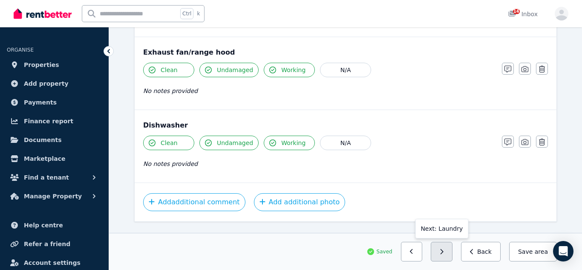
click at [451, 247] on button "button" at bounding box center [442, 251] width 22 height 20
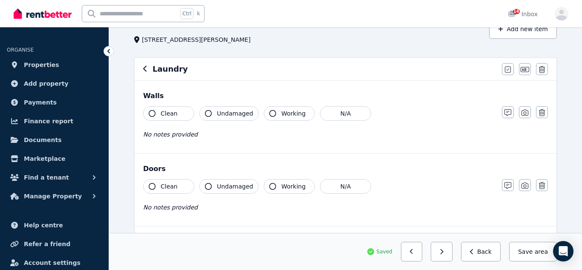
scroll to position [51, 0]
click at [180, 115] on button "Clean" at bounding box center [168, 113] width 51 height 14
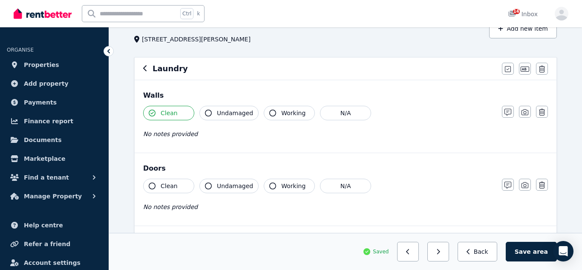
click at [223, 112] on span "Undamaged" at bounding box center [235, 113] width 36 height 9
click at [273, 116] on button "Working" at bounding box center [289, 113] width 51 height 14
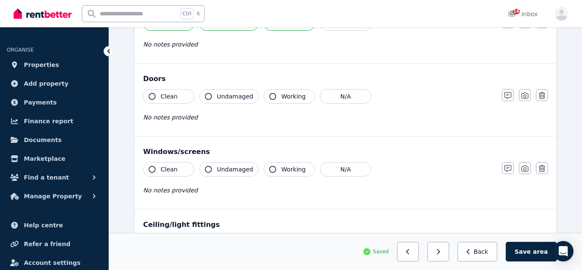
scroll to position [142, 0]
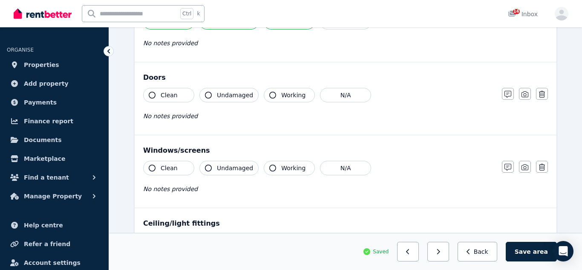
click at [169, 96] on span "Clean" at bounding box center [169, 95] width 17 height 9
click at [206, 94] on icon "button" at bounding box center [208, 95] width 7 height 7
click at [281, 93] on span "Working" at bounding box center [293, 95] width 24 height 9
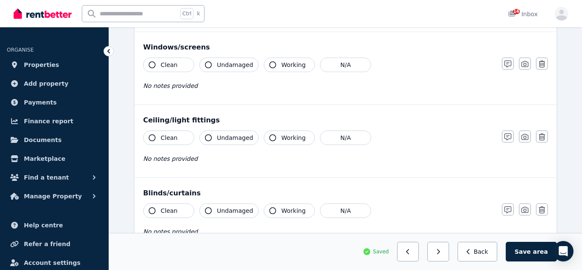
scroll to position [246, 0]
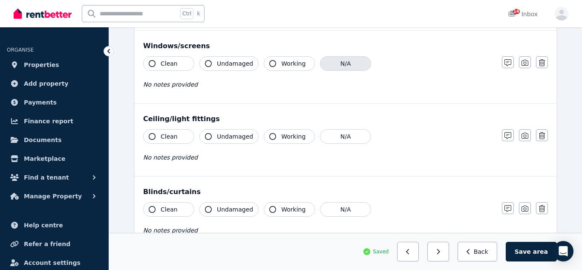
click at [335, 60] on button "N/A" at bounding box center [345, 63] width 51 height 14
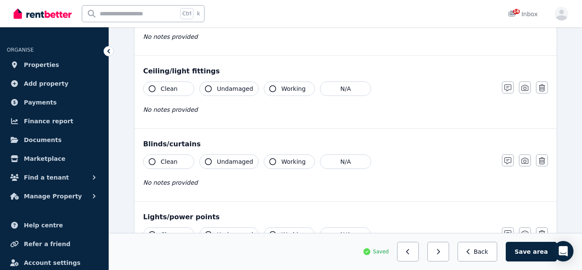
scroll to position [298, 0]
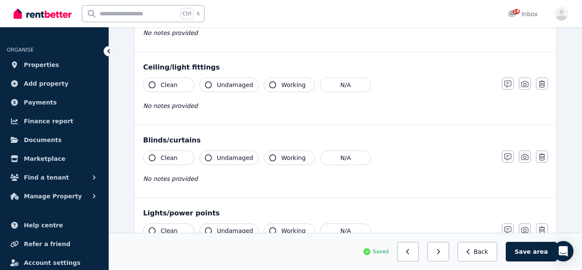
click at [165, 84] on span "Clean" at bounding box center [169, 84] width 17 height 9
click at [218, 82] on span "Undamaged" at bounding box center [235, 84] width 36 height 9
click at [277, 85] on button "Working" at bounding box center [289, 85] width 51 height 14
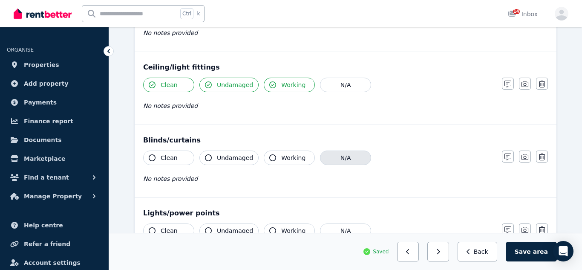
click at [331, 157] on button "N/A" at bounding box center [345, 157] width 51 height 14
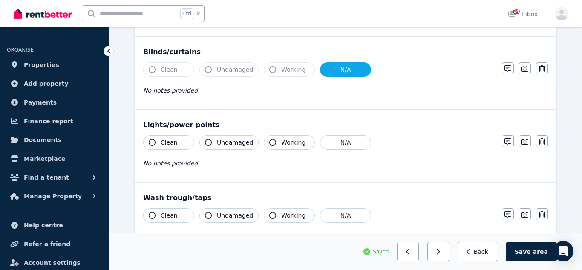
scroll to position [389, 0]
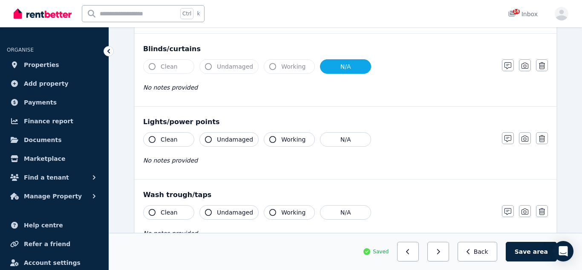
click at [170, 139] on span "Clean" at bounding box center [169, 139] width 17 height 9
click at [222, 138] on span "Undamaged" at bounding box center [235, 139] width 36 height 9
click at [300, 135] on span "Working" at bounding box center [293, 139] width 24 height 9
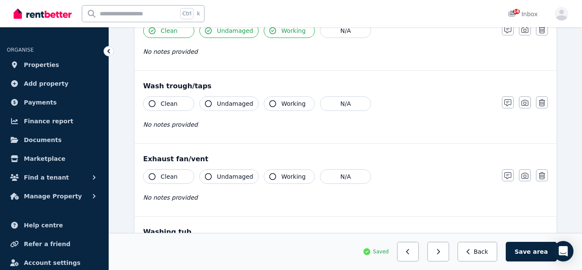
scroll to position [499, 0]
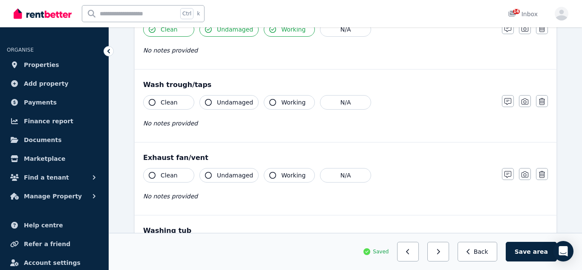
click at [182, 106] on button "Clean" at bounding box center [168, 102] width 51 height 14
click at [226, 103] on span "Undamaged" at bounding box center [235, 102] width 36 height 9
click at [283, 102] on span "Working" at bounding box center [293, 102] width 24 height 9
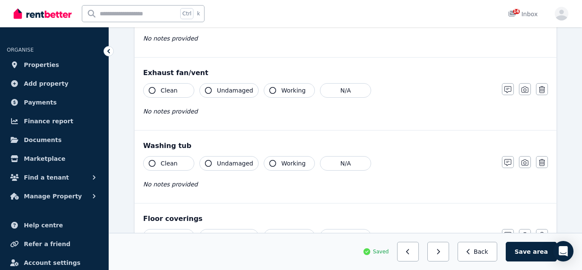
scroll to position [586, 0]
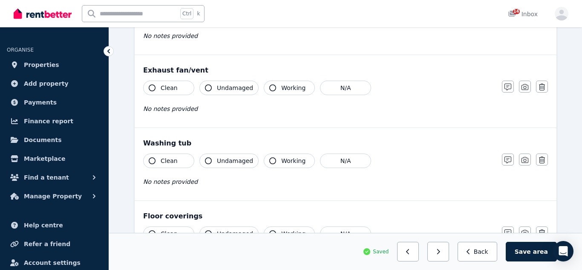
click at [176, 87] on span "Clean" at bounding box center [169, 87] width 17 height 9
click at [274, 91] on button "Working" at bounding box center [289, 87] width 51 height 14
click at [244, 86] on span "Undamaged" at bounding box center [235, 87] width 36 height 9
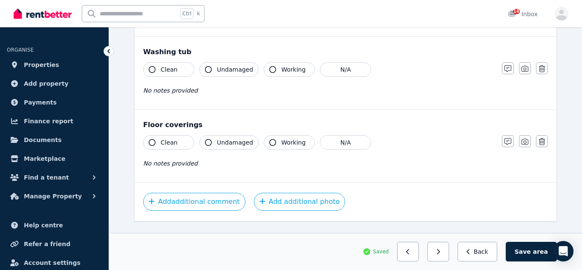
scroll to position [681, 0]
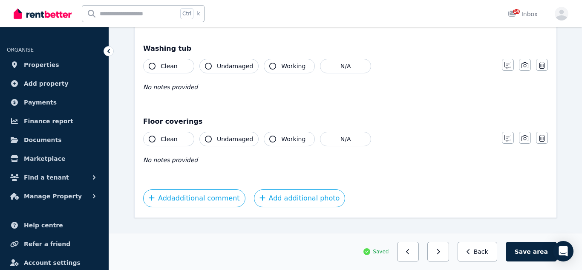
click at [178, 70] on button "Clean" at bounding box center [168, 66] width 51 height 14
click at [214, 70] on button "Undamaged" at bounding box center [228, 66] width 59 height 14
click at [275, 68] on button "Working" at bounding box center [289, 66] width 51 height 14
click at [178, 138] on button "Clean" at bounding box center [168, 139] width 51 height 14
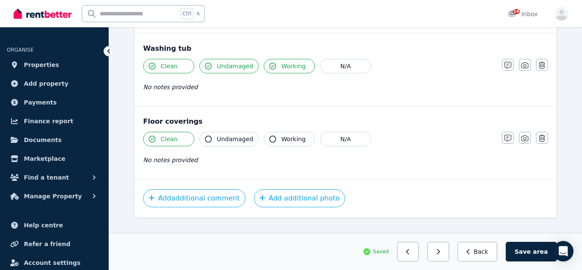
click at [237, 135] on span "Undamaged" at bounding box center [235, 139] width 36 height 9
click at [297, 139] on span "Working" at bounding box center [293, 139] width 24 height 9
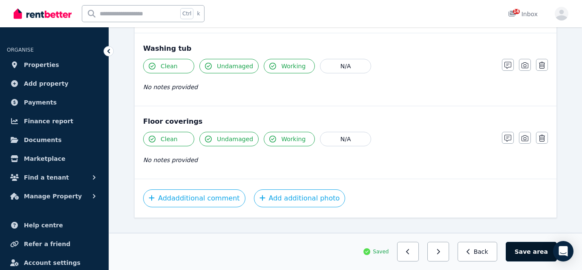
click at [531, 251] on button "Save area" at bounding box center [530, 251] width 51 height 20
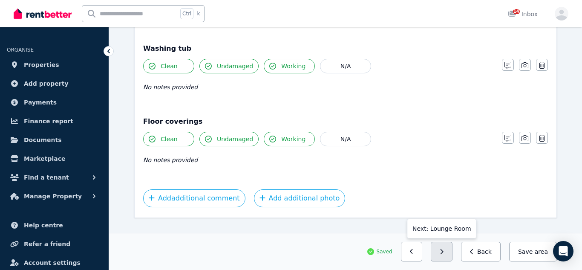
click at [445, 255] on button "button" at bounding box center [442, 251] width 22 height 20
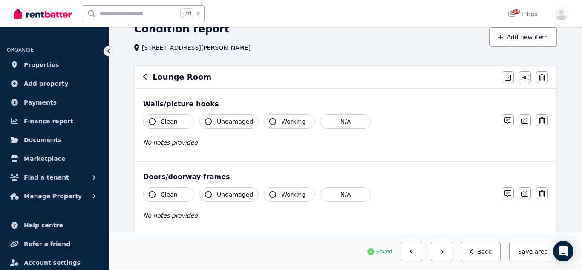
scroll to position [45, 0]
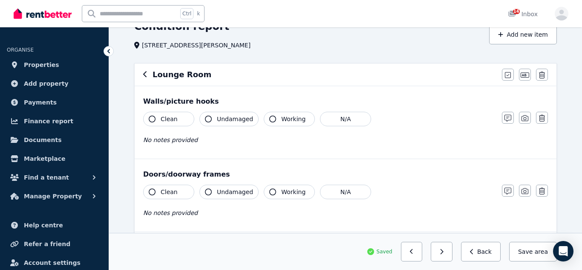
click at [169, 115] on span "Clean" at bounding box center [169, 119] width 17 height 9
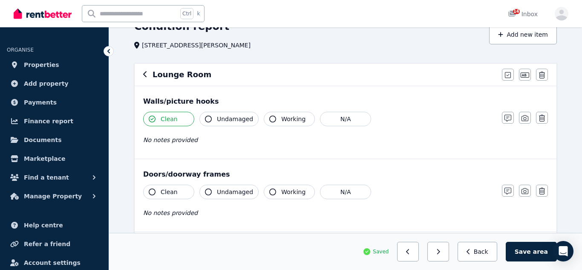
click at [225, 117] on span "Undamaged" at bounding box center [235, 119] width 36 height 9
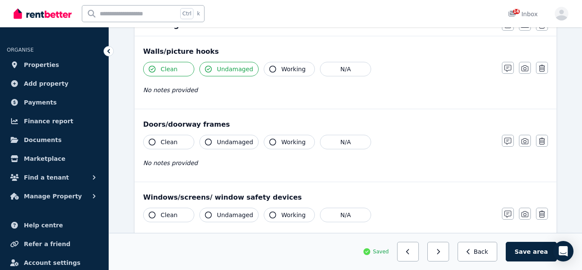
scroll to position [95, 0]
click at [350, 142] on button "N/A" at bounding box center [345, 141] width 51 height 14
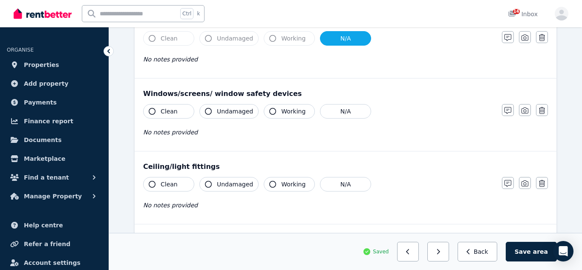
scroll to position [199, 0]
click at [345, 110] on button "N/A" at bounding box center [345, 110] width 51 height 14
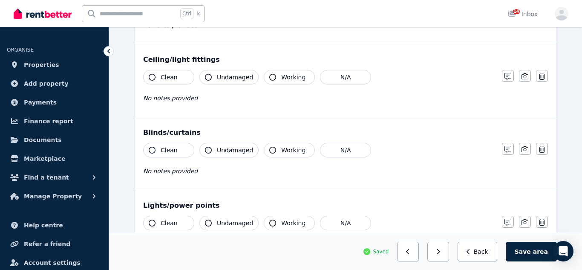
scroll to position [306, 0]
click at [180, 80] on button "Clean" at bounding box center [168, 76] width 51 height 14
click at [230, 79] on span "Undamaged" at bounding box center [235, 76] width 36 height 9
click at [288, 80] on span "Working" at bounding box center [293, 76] width 24 height 9
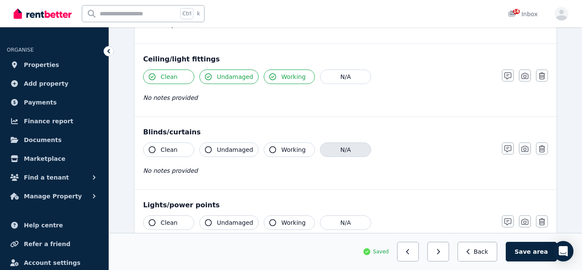
click at [331, 149] on button "N/A" at bounding box center [345, 149] width 51 height 14
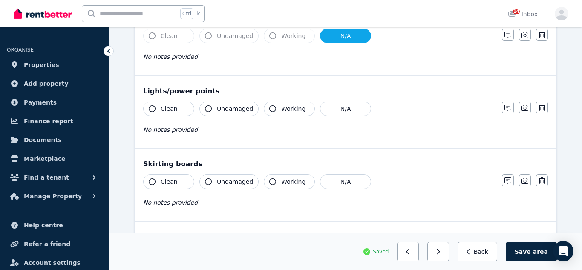
scroll to position [423, 0]
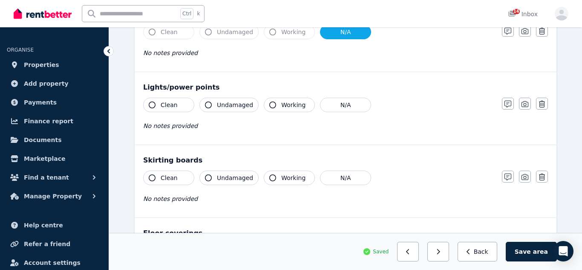
click at [164, 106] on span "Clean" at bounding box center [169, 105] width 17 height 9
click at [223, 109] on span "Undamaged" at bounding box center [235, 105] width 36 height 9
click at [281, 106] on span "Working" at bounding box center [293, 105] width 24 height 9
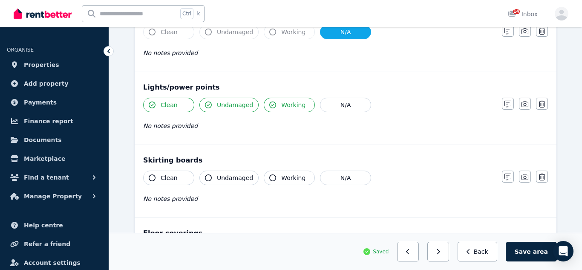
click at [235, 175] on span "Undamaged" at bounding box center [235, 177] width 36 height 9
click at [173, 175] on span "Clean" at bounding box center [169, 177] width 17 height 9
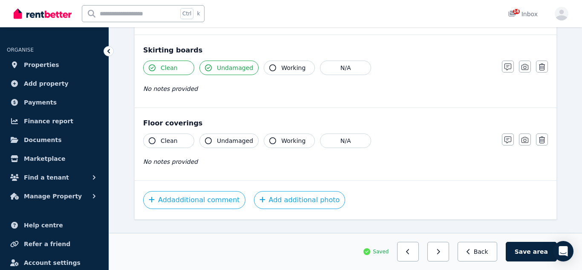
scroll to position [551, 0]
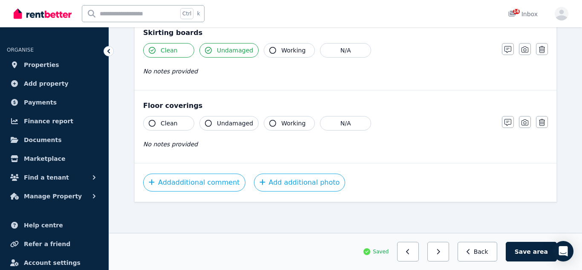
click at [190, 127] on button "Clean" at bounding box center [168, 123] width 51 height 14
click at [223, 130] on div "Clean Undamaged Working N/A No notes provided" at bounding box center [318, 137] width 350 height 42
click at [249, 125] on span "Undamaged" at bounding box center [235, 123] width 36 height 9
click at [281, 124] on span "Working" at bounding box center [293, 123] width 24 height 9
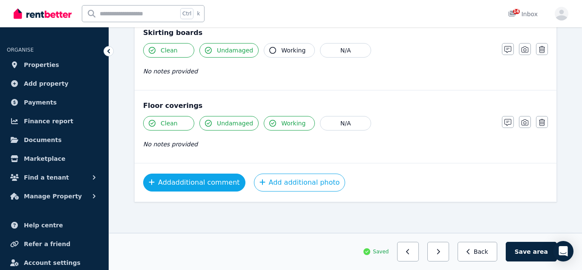
click at [215, 180] on button "Add additional comment" at bounding box center [194, 182] width 102 height 18
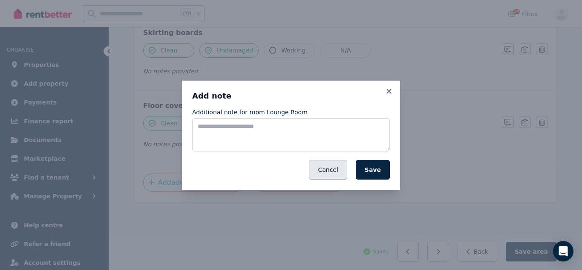
click at [335, 166] on button "Cancel" at bounding box center [328, 170] width 38 height 20
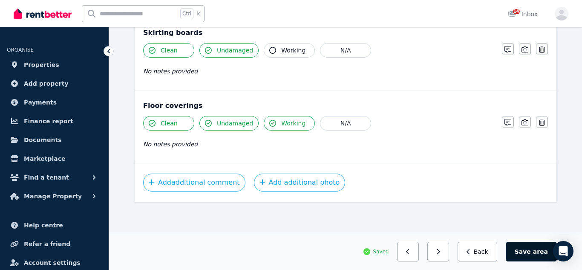
click at [513, 247] on button "Save area" at bounding box center [530, 251] width 51 height 20
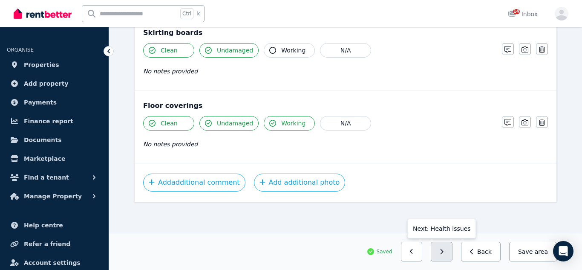
click at [442, 246] on button "button" at bounding box center [442, 251] width 22 height 20
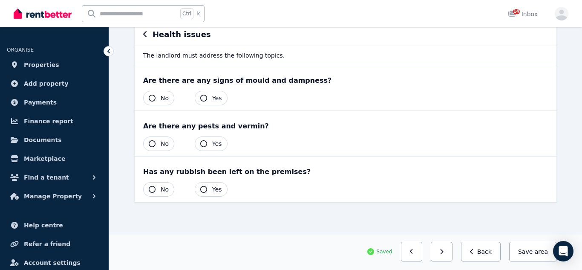
scroll to position [0, 0]
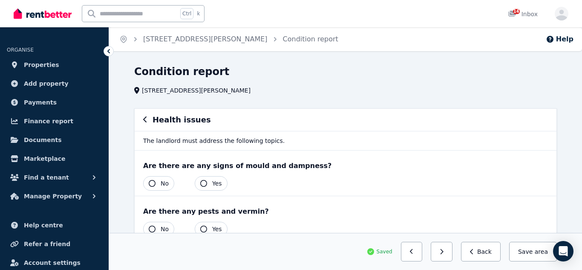
click at [156, 183] on button "No" at bounding box center [158, 183] width 31 height 14
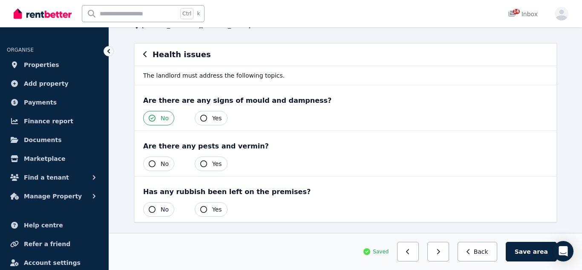
scroll to position [66, 0]
click at [156, 163] on button "No" at bounding box center [158, 163] width 31 height 14
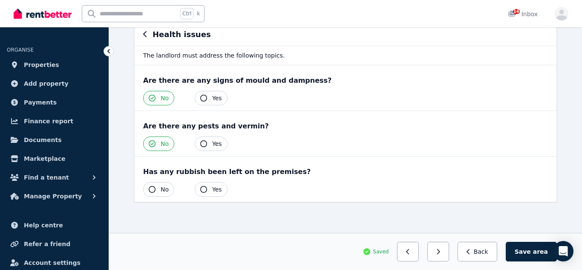
click at [161, 187] on span "No" at bounding box center [165, 189] width 8 height 9
click at [521, 246] on button "Save area" at bounding box center [530, 251] width 51 height 20
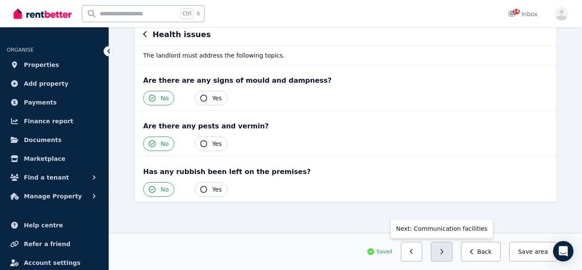
click at [450, 255] on button "button" at bounding box center [442, 251] width 22 height 20
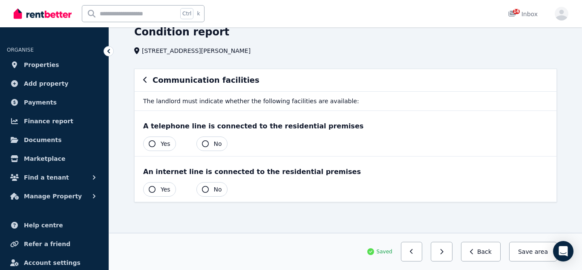
scroll to position [40, 0]
click at [154, 185] on button "Yes" at bounding box center [159, 189] width 33 height 14
click at [155, 145] on button "Yes" at bounding box center [159, 143] width 33 height 14
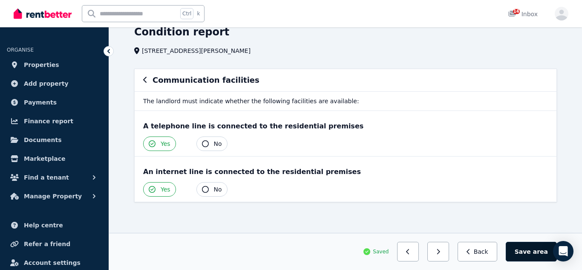
click at [530, 245] on button "Save area" at bounding box center [530, 251] width 51 height 20
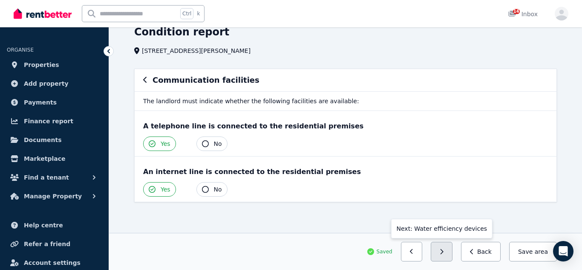
click at [447, 251] on button "button" at bounding box center [442, 251] width 22 height 20
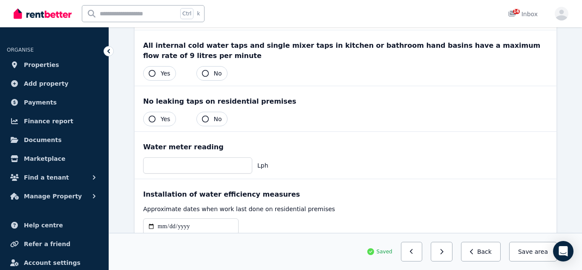
scroll to position [176, 0]
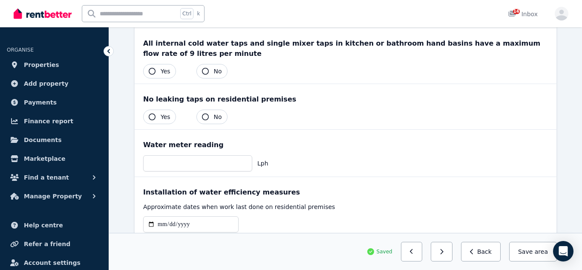
click at [165, 118] on span "Yes" at bounding box center [166, 116] width 10 height 9
click at [165, 113] on span "Yes" at bounding box center [166, 116] width 10 height 9
click at [150, 115] on icon "button" at bounding box center [152, 116] width 7 height 7
click at [162, 118] on span "Yes" at bounding box center [166, 116] width 10 height 9
click at [168, 115] on span "Yes" at bounding box center [166, 116] width 10 height 9
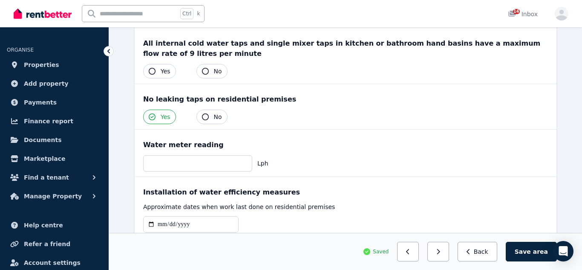
click at [168, 115] on span "Yes" at bounding box center [166, 116] width 10 height 9
click at [418, 250] on button "button" at bounding box center [408, 251] width 22 height 20
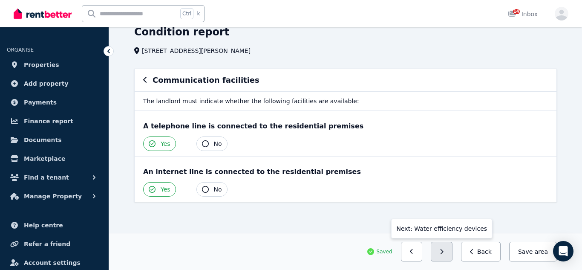
click at [443, 255] on button "button" at bounding box center [442, 251] width 22 height 20
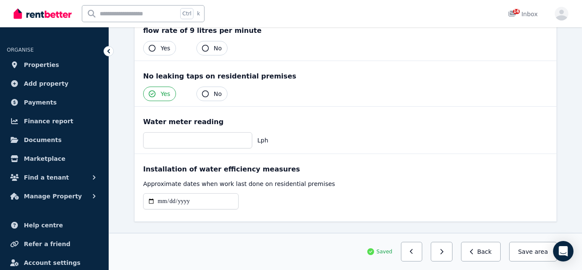
scroll to position [219, 0]
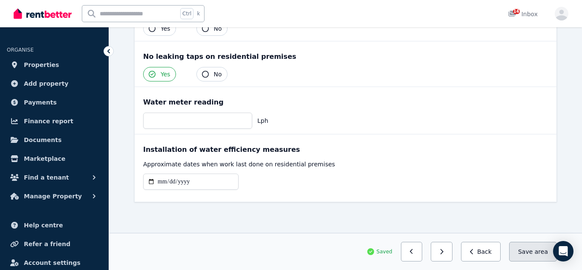
click at [529, 254] on button "Save area" at bounding box center [533, 251] width 48 height 20
click at [446, 244] on button "button" at bounding box center [442, 251] width 22 height 20
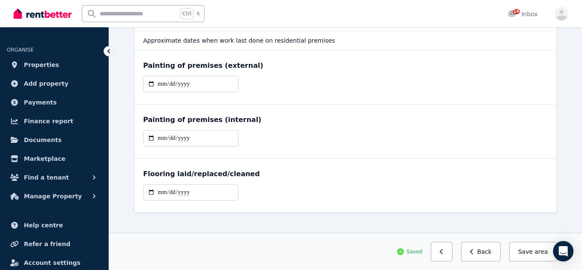
scroll to position [103, 0]
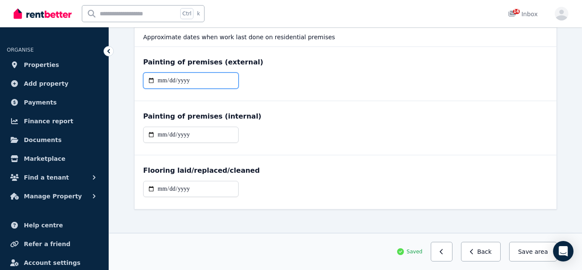
click at [162, 82] on input "date" at bounding box center [190, 80] width 95 height 16
type input "**********"
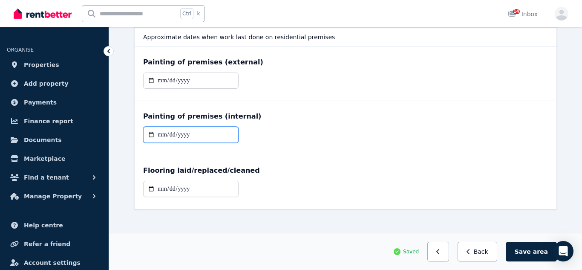
click at [159, 133] on input "date" at bounding box center [190, 134] width 95 height 16
type input "**********"
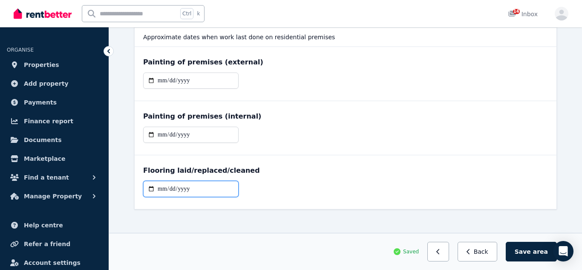
click at [160, 190] on input "date" at bounding box center [190, 189] width 95 height 16
type input "**********"
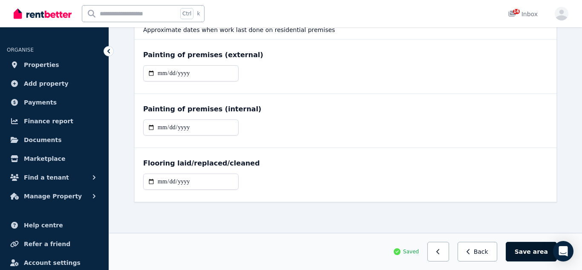
click at [522, 253] on button "Save area" at bounding box center [530, 251] width 51 height 20
click at [526, 253] on button "Save area" at bounding box center [533, 251] width 48 height 20
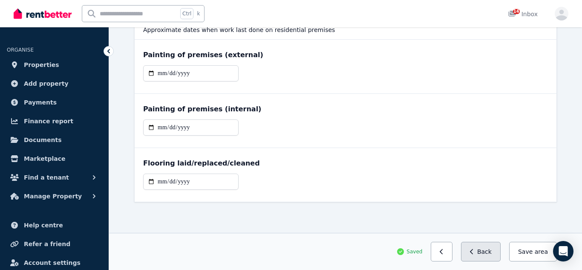
click at [469, 250] on button "Back" at bounding box center [481, 251] width 40 height 20
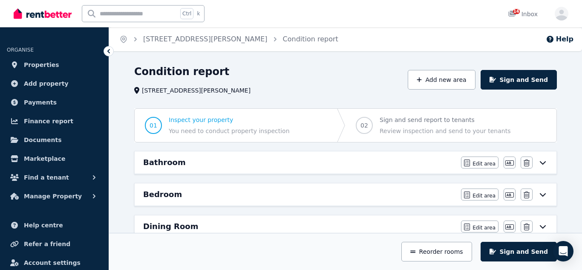
scroll to position [244, 0]
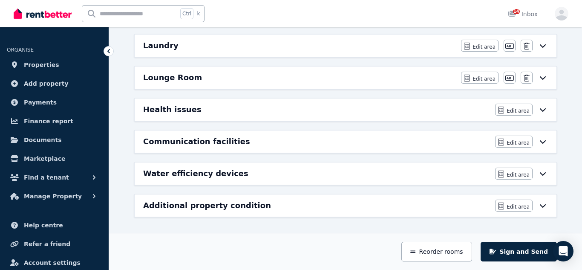
click at [546, 204] on icon at bounding box center [542, 205] width 10 height 7
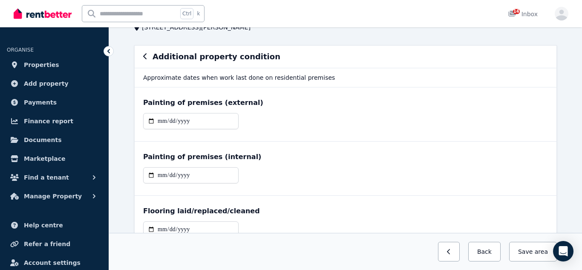
scroll to position [0, 0]
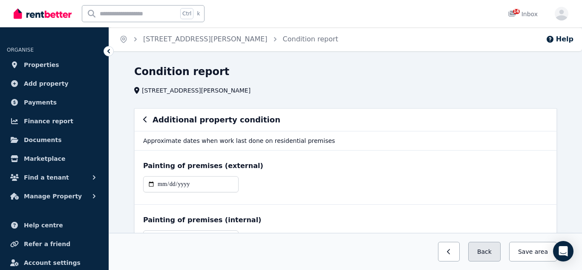
click at [481, 256] on button "Back" at bounding box center [484, 251] width 32 height 20
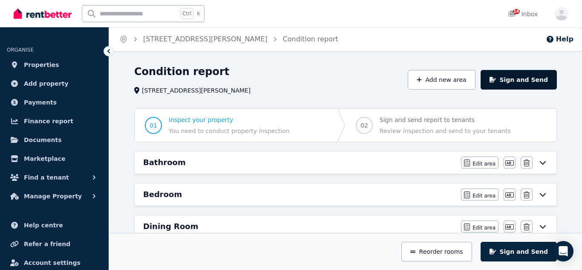
click at [520, 82] on button "Sign and Send" at bounding box center [518, 80] width 76 height 20
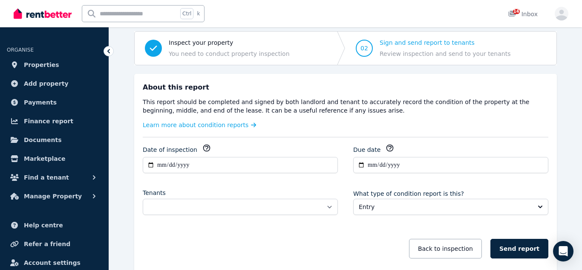
scroll to position [78, 0]
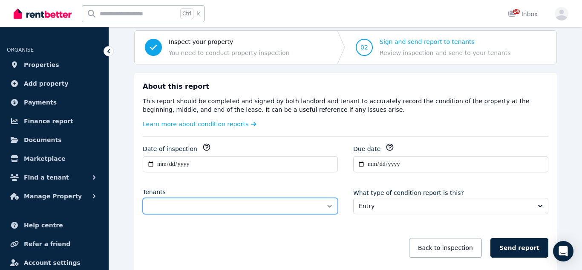
click at [314, 205] on select "**********" at bounding box center [240, 206] width 195 height 16
click at [328, 205] on select "**********" at bounding box center [240, 206] width 195 height 16
select select "**********"
click at [143, 198] on select "**********" at bounding box center [240, 206] width 195 height 16
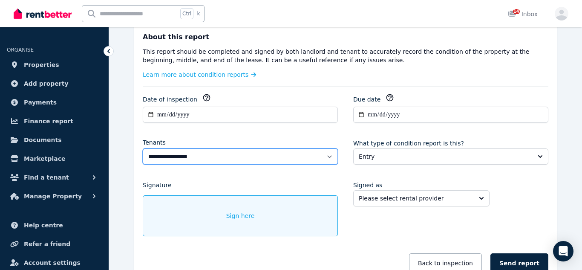
scroll to position [128, 0]
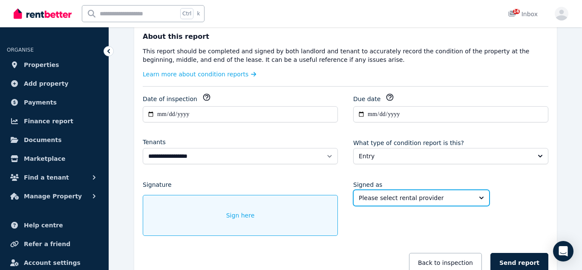
click at [431, 198] on span "Please select rental provider" at bounding box center [415, 197] width 113 height 9
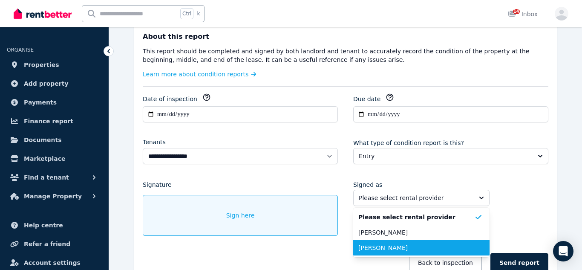
click at [386, 247] on span "[PERSON_NAME]" at bounding box center [416, 247] width 116 height 9
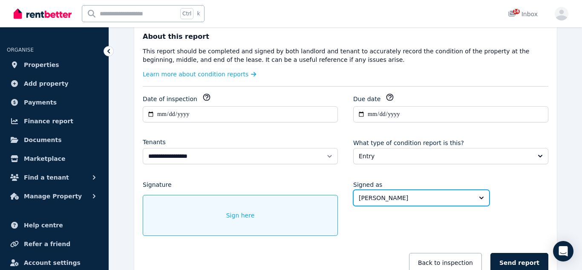
click at [388, 97] on icon "button" at bounding box center [390, 97] width 6 height 6
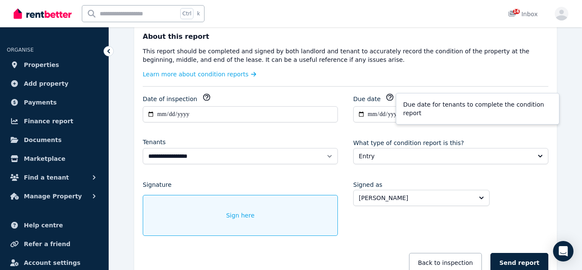
click at [202, 96] on icon "button" at bounding box center [206, 97] width 9 height 9
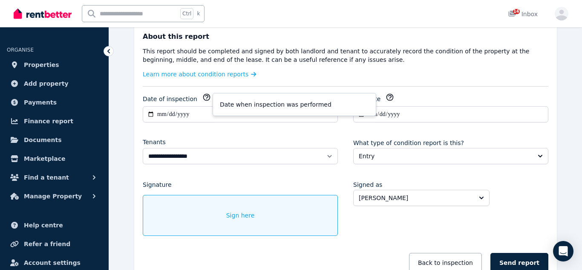
click at [421, 99] on div "Due date" at bounding box center [450, 98] width 195 height 11
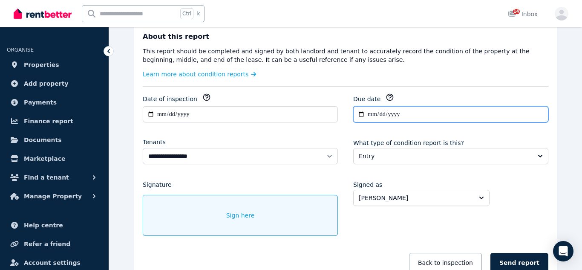
click at [358, 114] on input "**********" at bounding box center [450, 114] width 195 height 16
type input "**********"
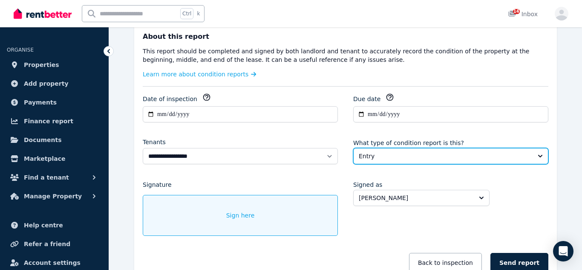
click at [380, 155] on span "Entry" at bounding box center [445, 156] width 172 height 9
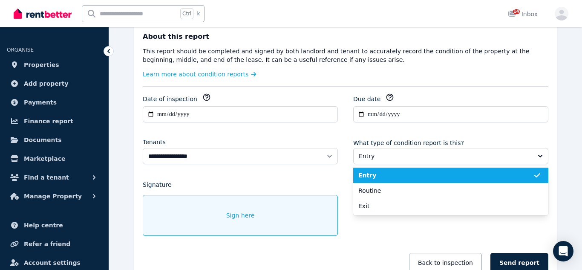
click at [372, 179] on li "Entry" at bounding box center [450, 174] width 195 height 15
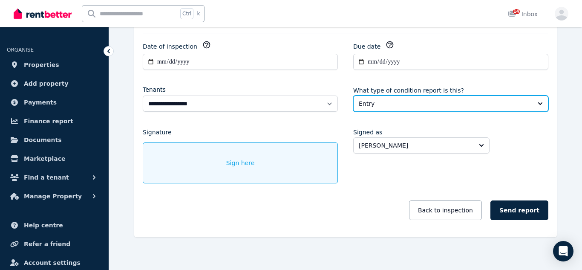
scroll to position [186, 0]
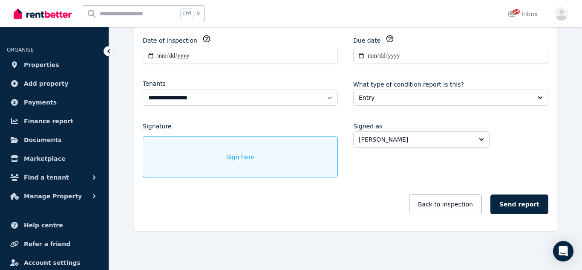
click at [177, 157] on div "Sign here" at bounding box center [240, 156] width 195 height 41
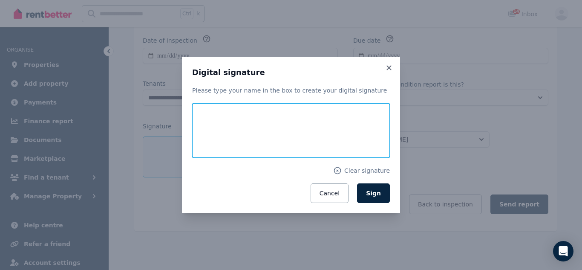
click at [217, 120] on input "text" at bounding box center [291, 130] width 198 height 55
type input "**********"
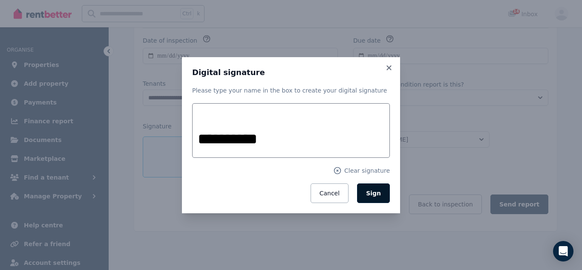
click at [371, 187] on button "Sign" at bounding box center [373, 193] width 33 height 20
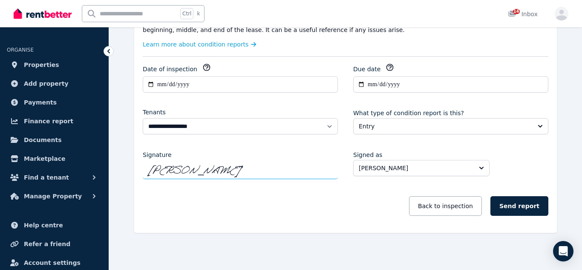
scroll to position [159, 0]
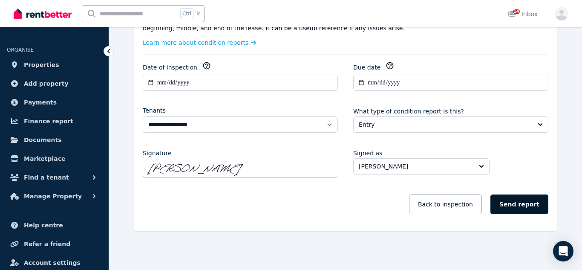
click at [520, 204] on button "Send report" at bounding box center [519, 204] width 58 height 20
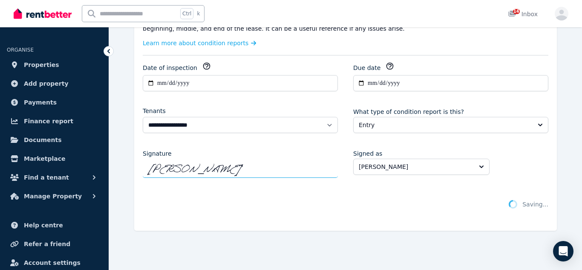
scroll to position [158, 0]
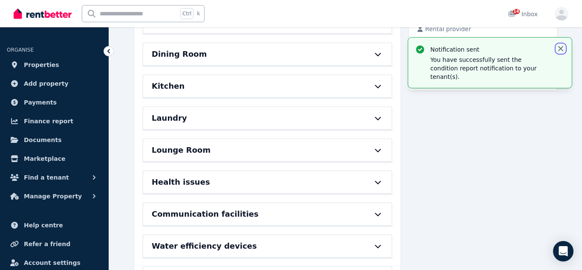
click at [562, 49] on icon "button" at bounding box center [560, 48] width 9 height 9
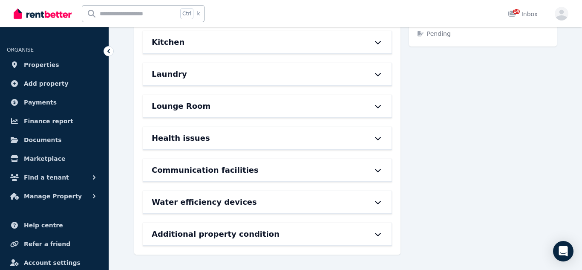
scroll to position [0, 0]
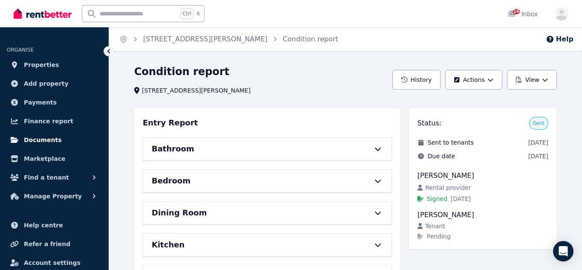
click at [45, 139] on span "Documents" at bounding box center [43, 140] width 38 height 10
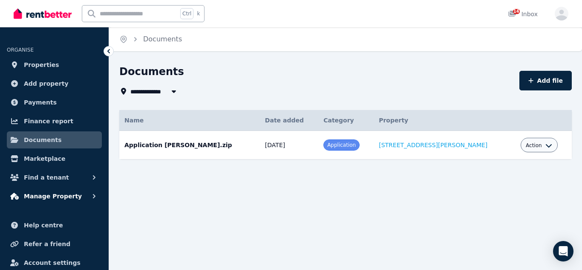
scroll to position [25, 0]
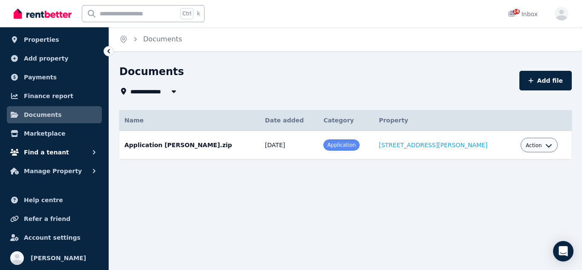
click at [55, 149] on span "Find a tenant" at bounding box center [46, 152] width 45 height 10
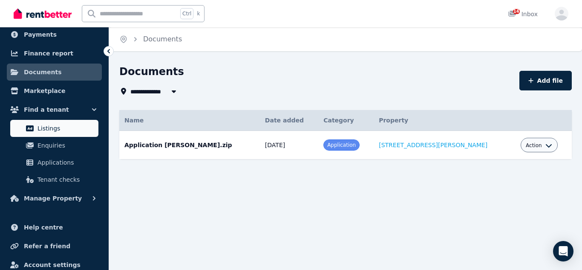
scroll to position [71, 0]
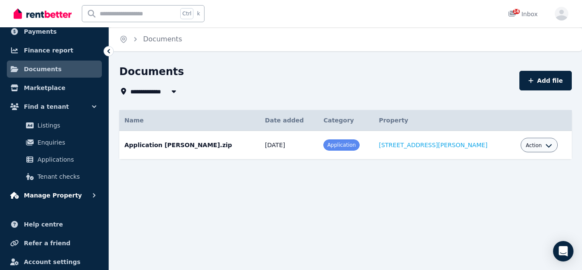
click at [69, 194] on span "Manage Property" at bounding box center [53, 195] width 58 height 10
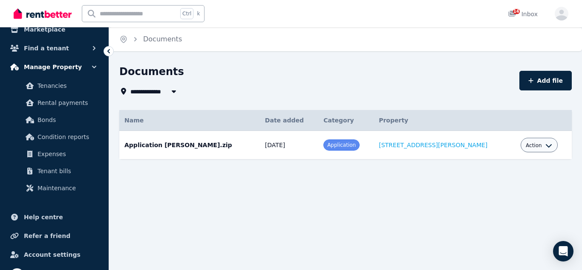
scroll to position [135, 0]
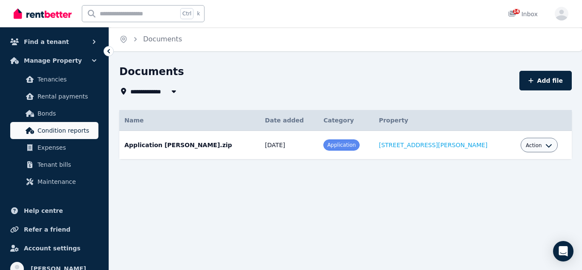
click at [78, 131] on span "Condition reports" at bounding box center [65, 130] width 57 height 10
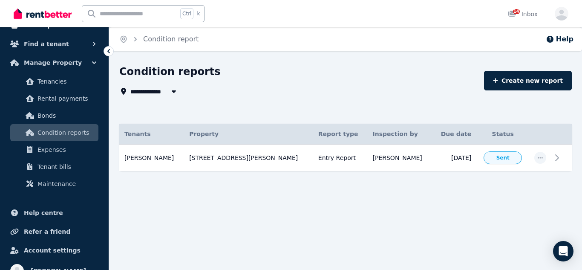
scroll to position [136, 0]
